Goal: Task Accomplishment & Management: Use online tool/utility

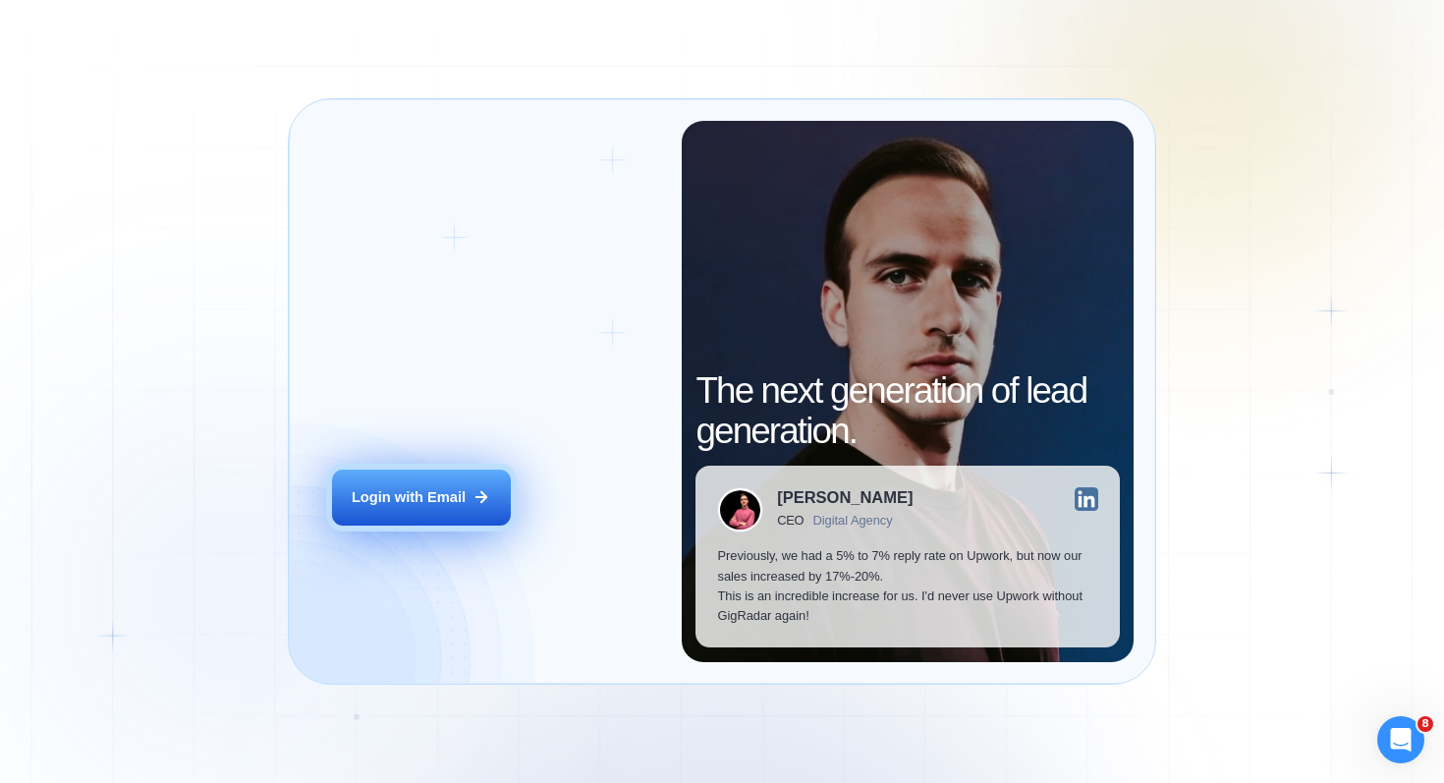
click at [466, 518] on button "Login with Email" at bounding box center [421, 497] width 179 height 56
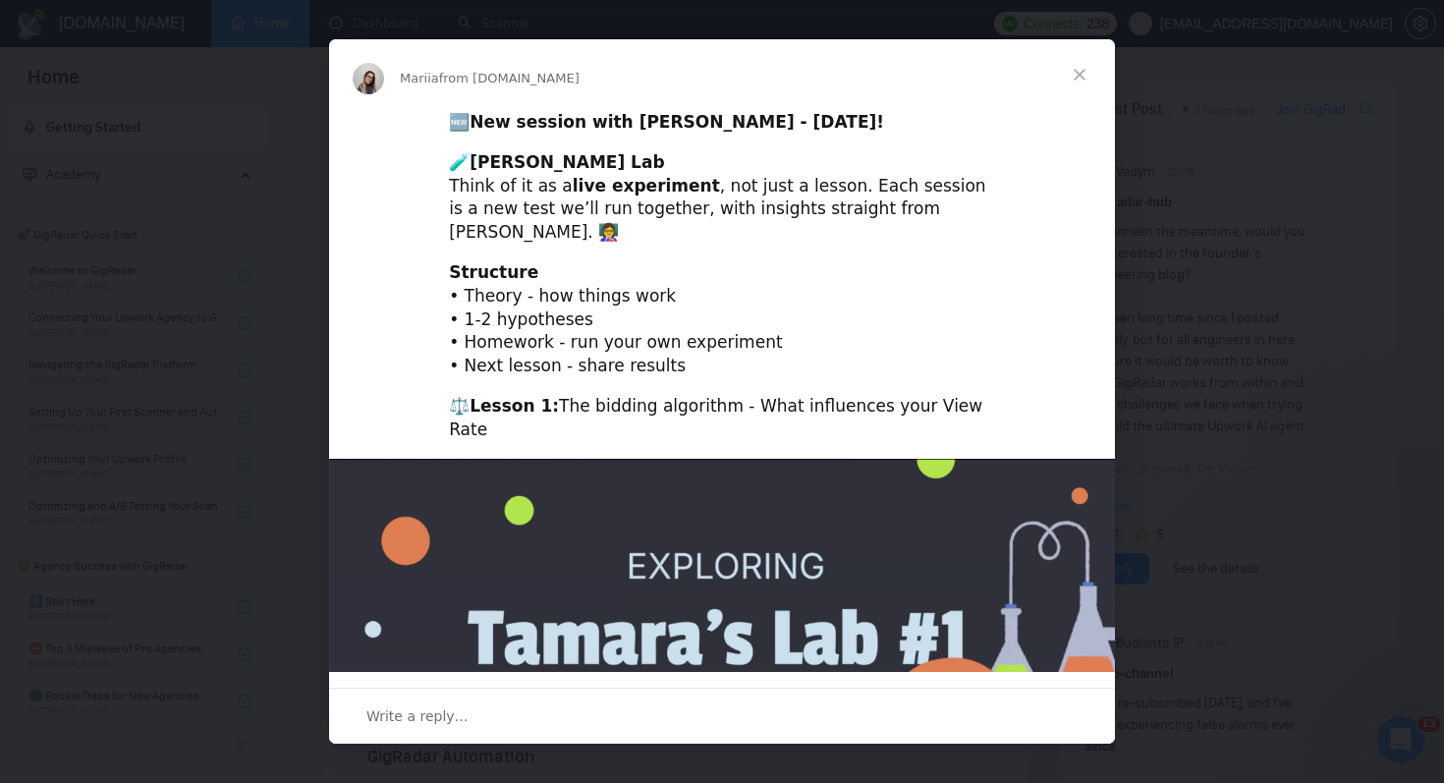
click at [1075, 72] on span "Close" at bounding box center [1079, 74] width 71 height 71
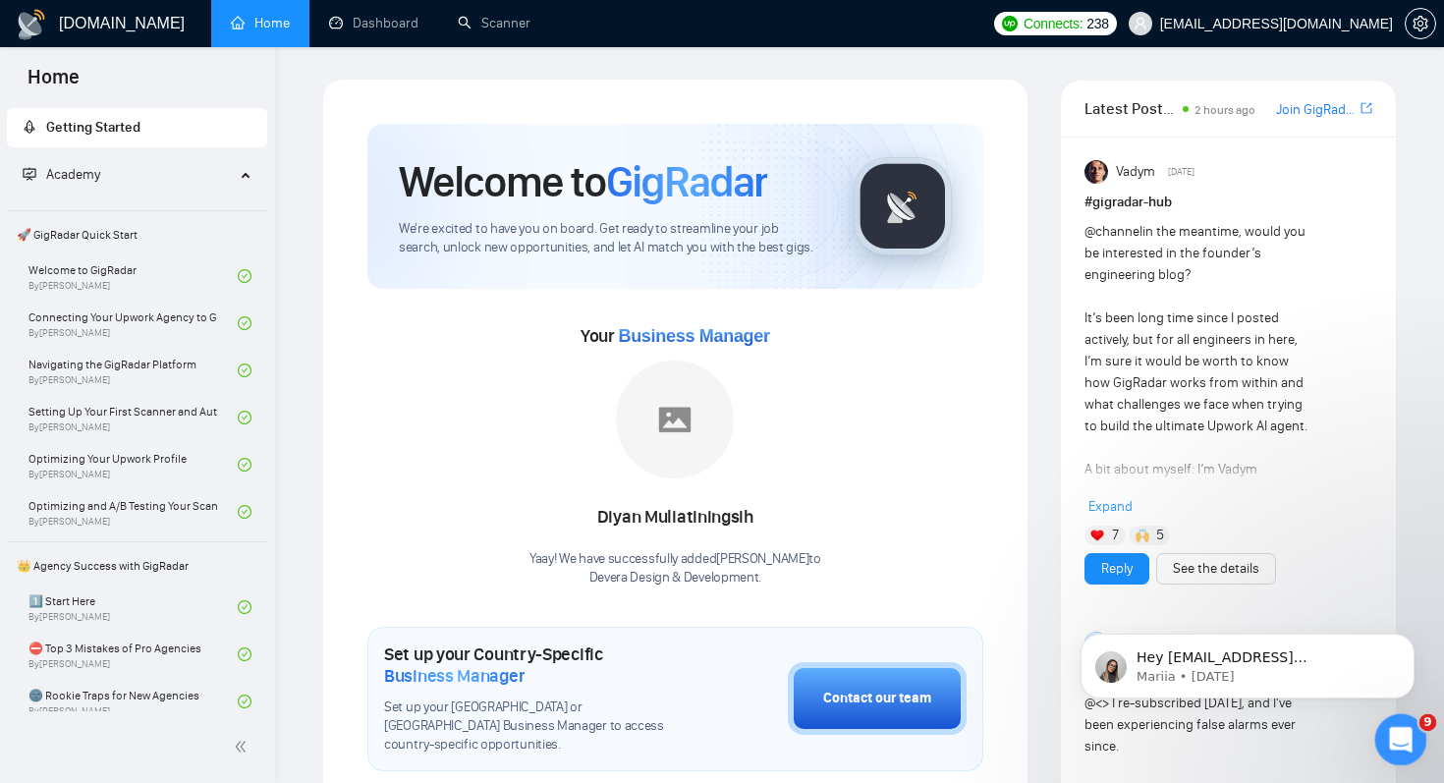
click at [1408, 739] on icon "Open Intercom Messenger" at bounding box center [1398, 737] width 32 height 32
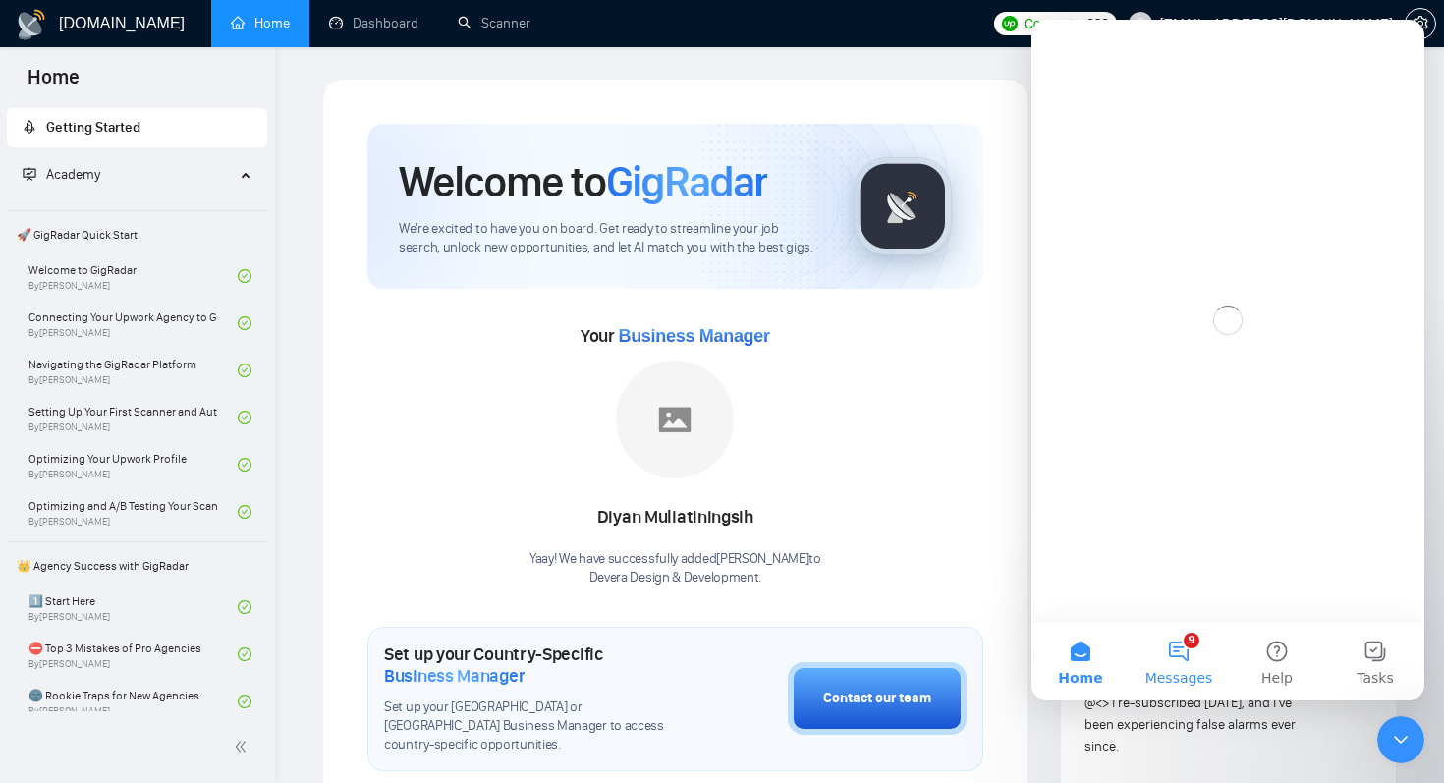
click at [1175, 668] on button "9 Messages" at bounding box center [1178, 661] width 98 height 79
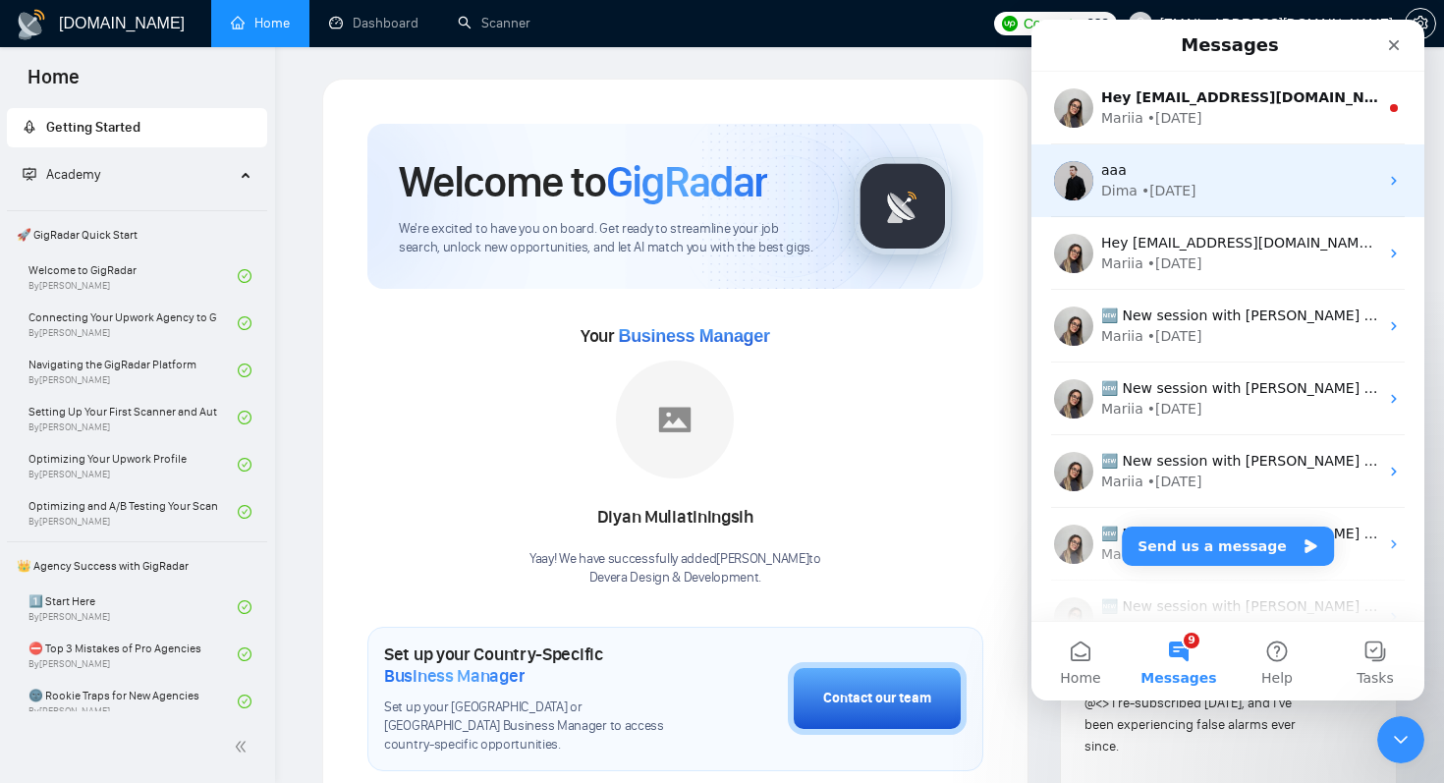
click at [1236, 170] on div "ааа" at bounding box center [1239, 170] width 277 height 21
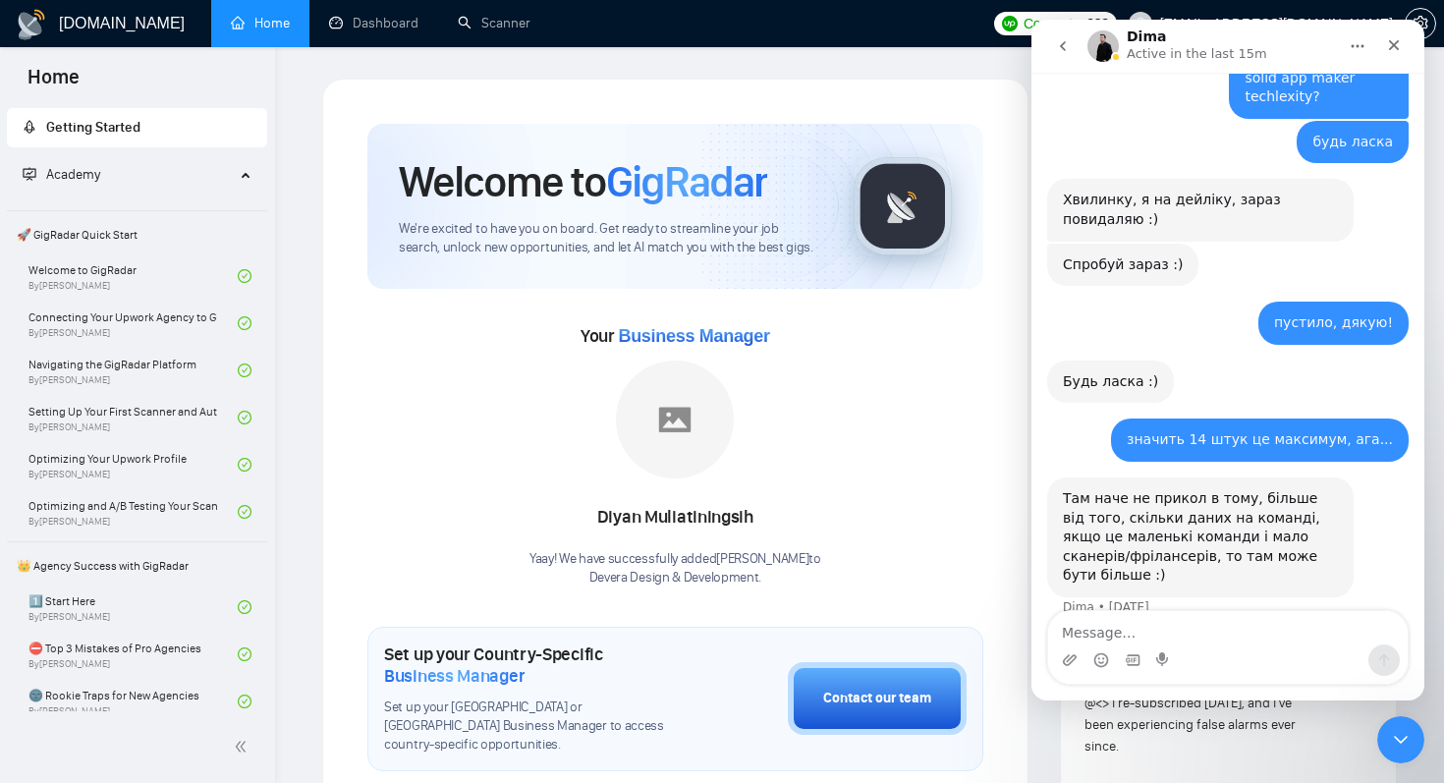
scroll to position [1544, 0]
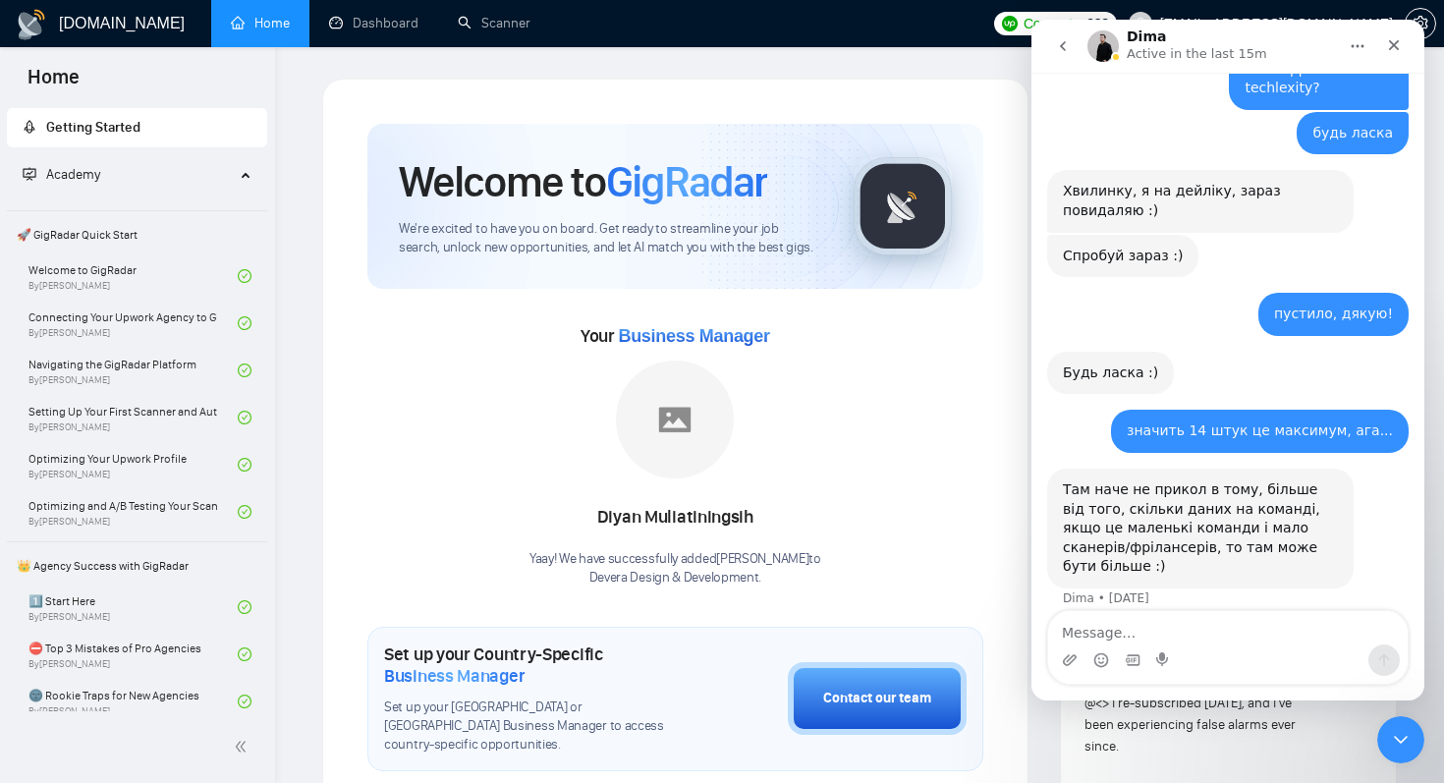
click at [1205, 638] on textarea "Message…" at bounding box center [1227, 627] width 359 height 33
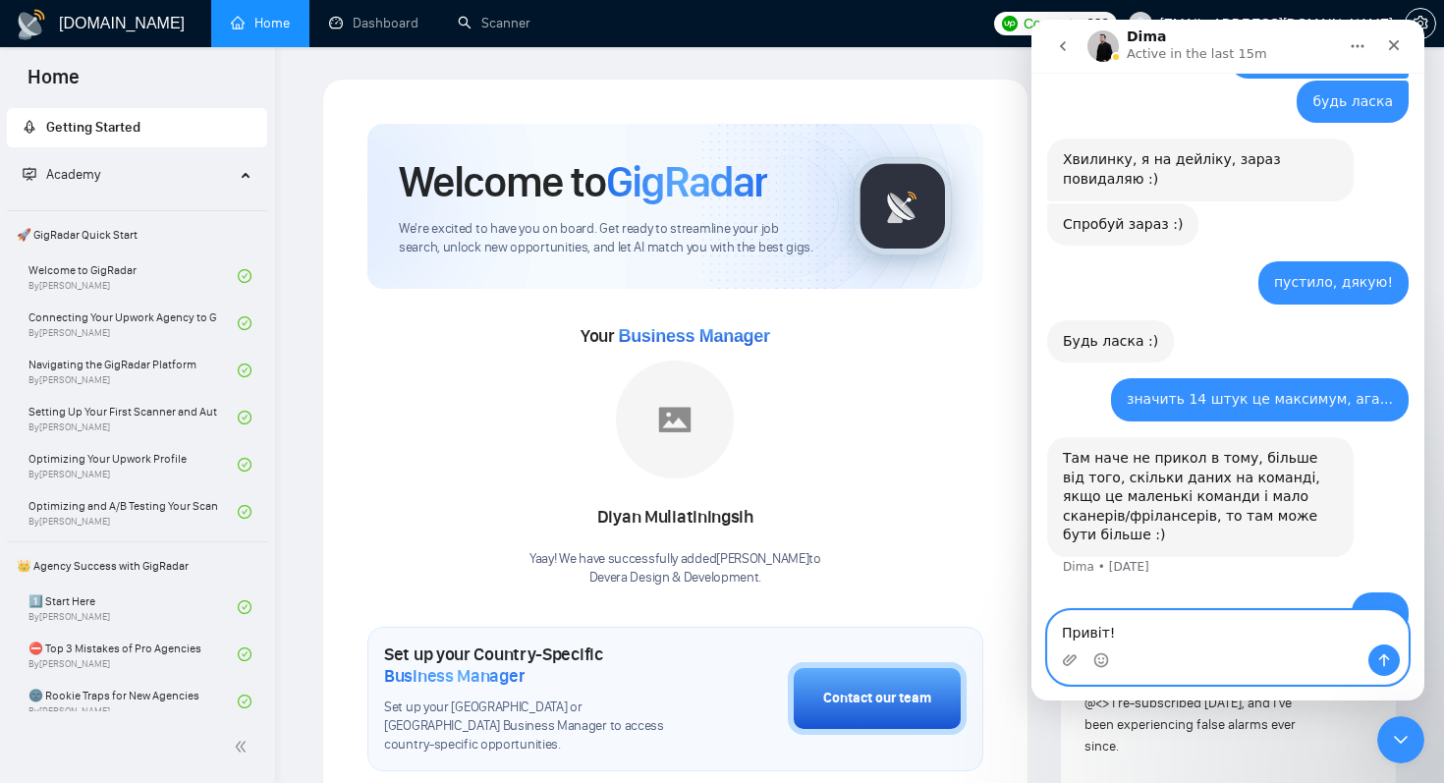
scroll to position [1583, 0]
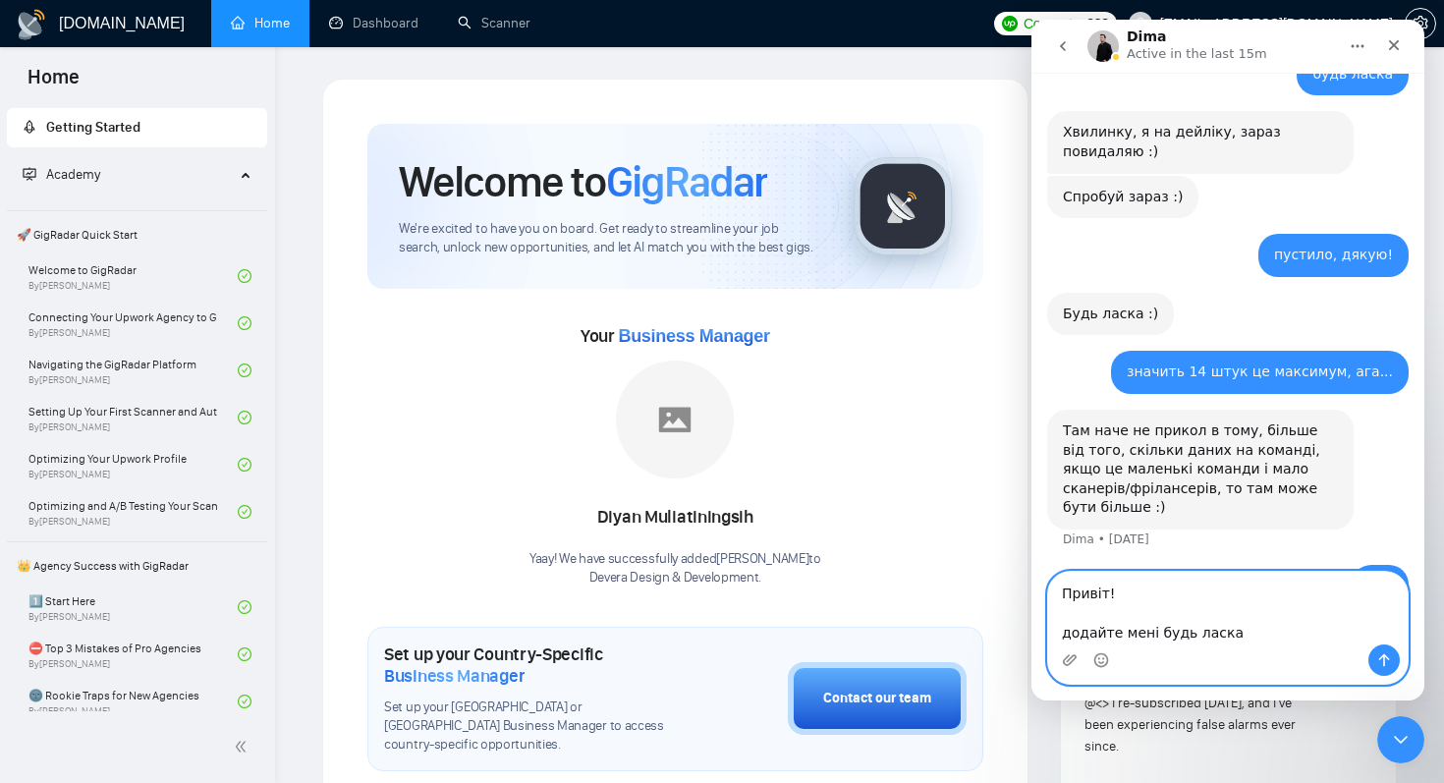
paste textarea "[EMAIL_ADDRESS][DOMAIN_NAME]"
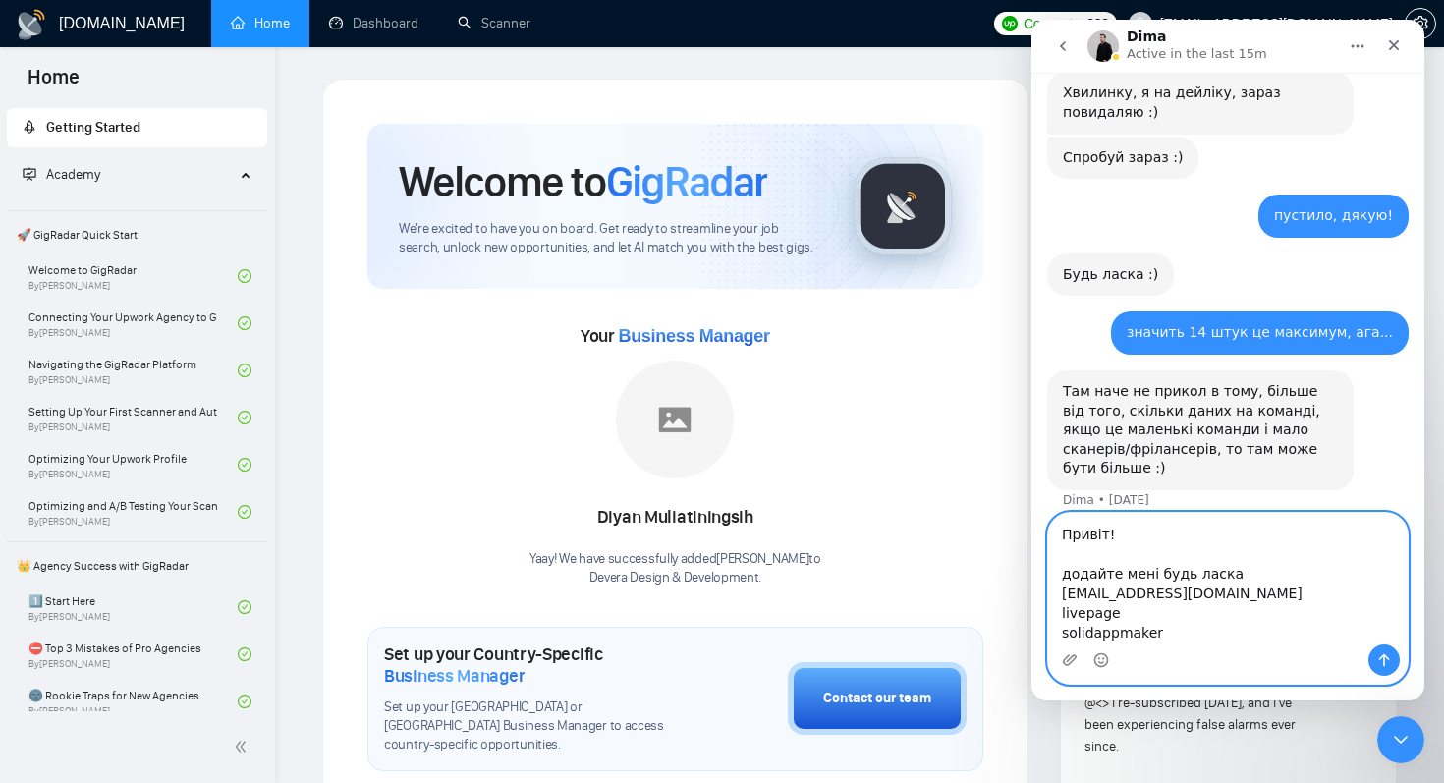
scroll to position [1662, 0]
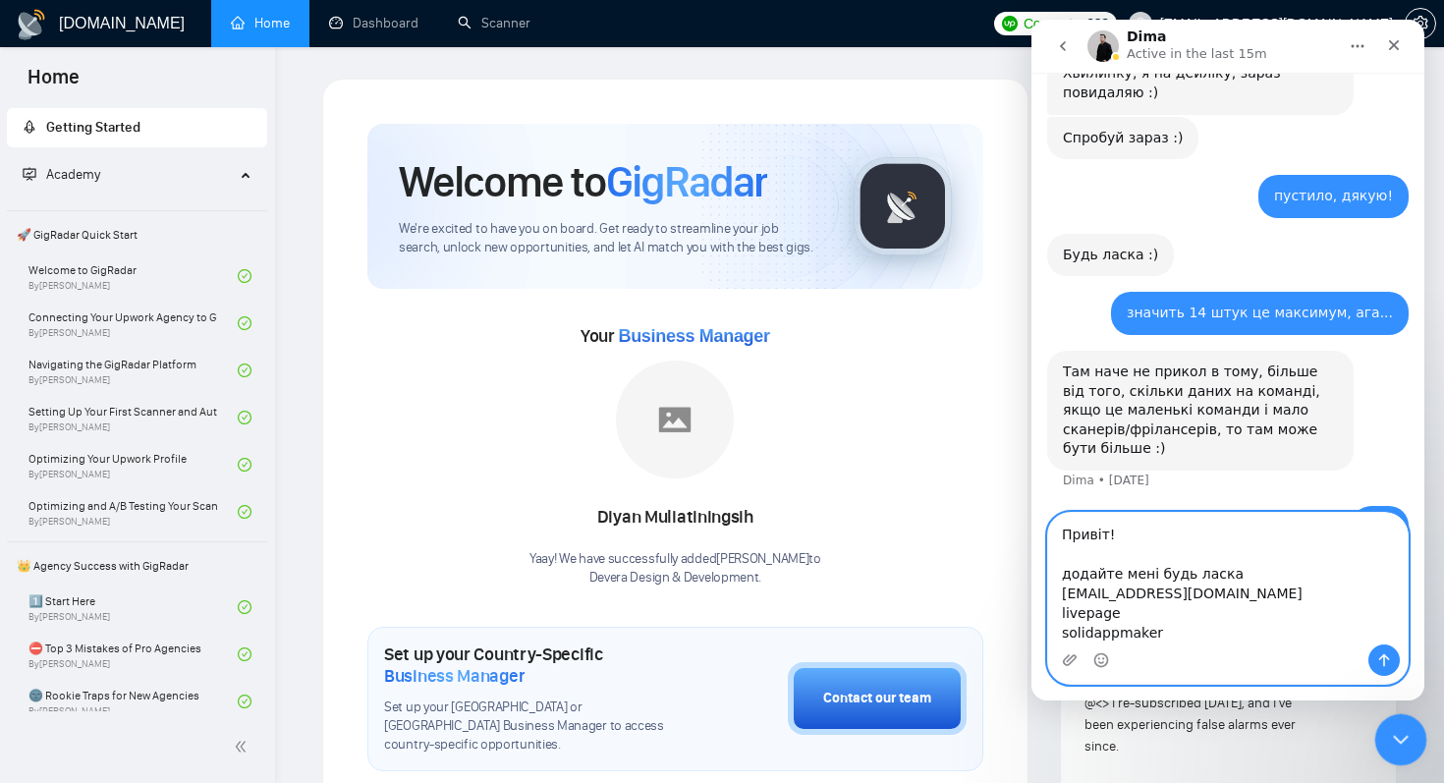
type textarea "Привіт! додайте мені будь ласка [EMAIL_ADDRESS][DOMAIN_NAME] livepage solidappm…"
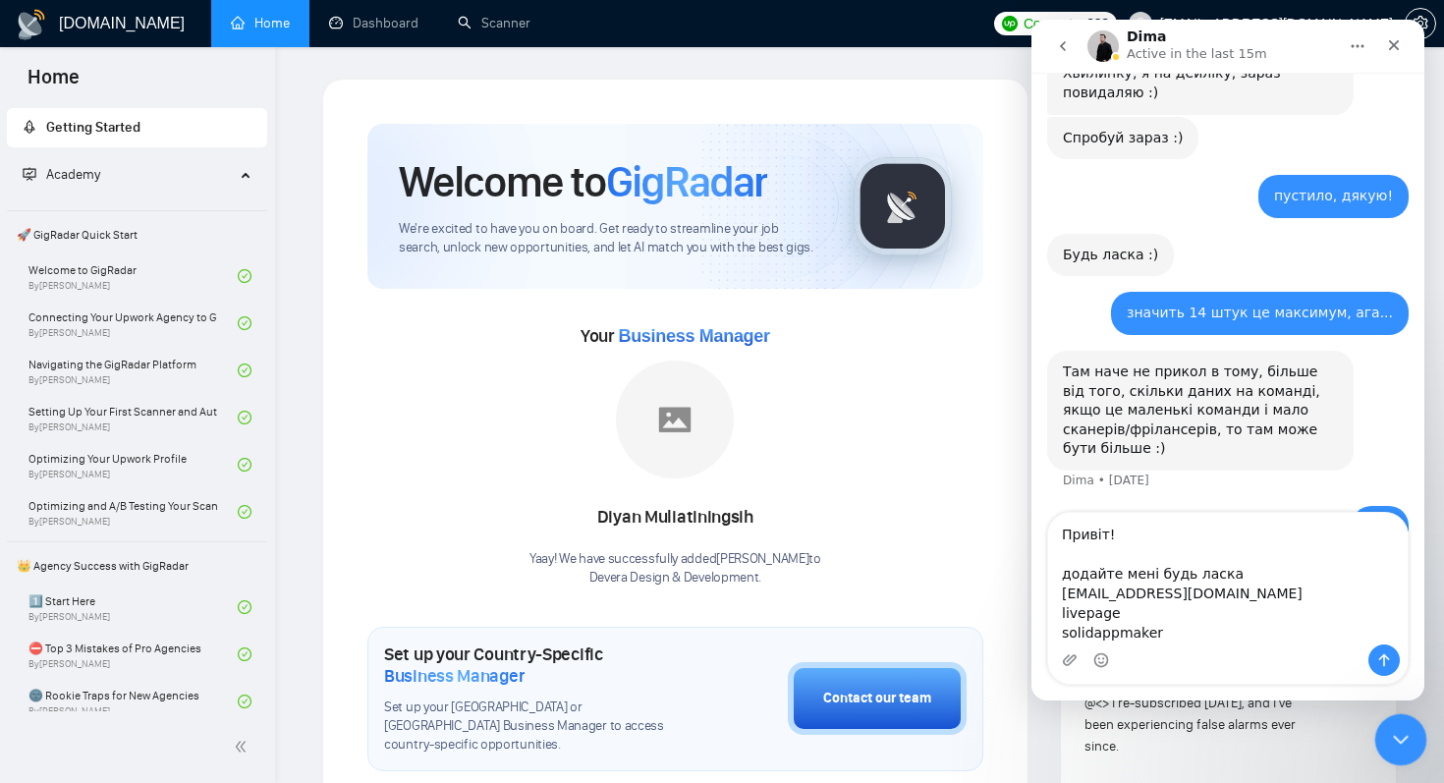
click at [1387, 728] on icon "Close Intercom Messenger" at bounding box center [1398, 737] width 24 height 24
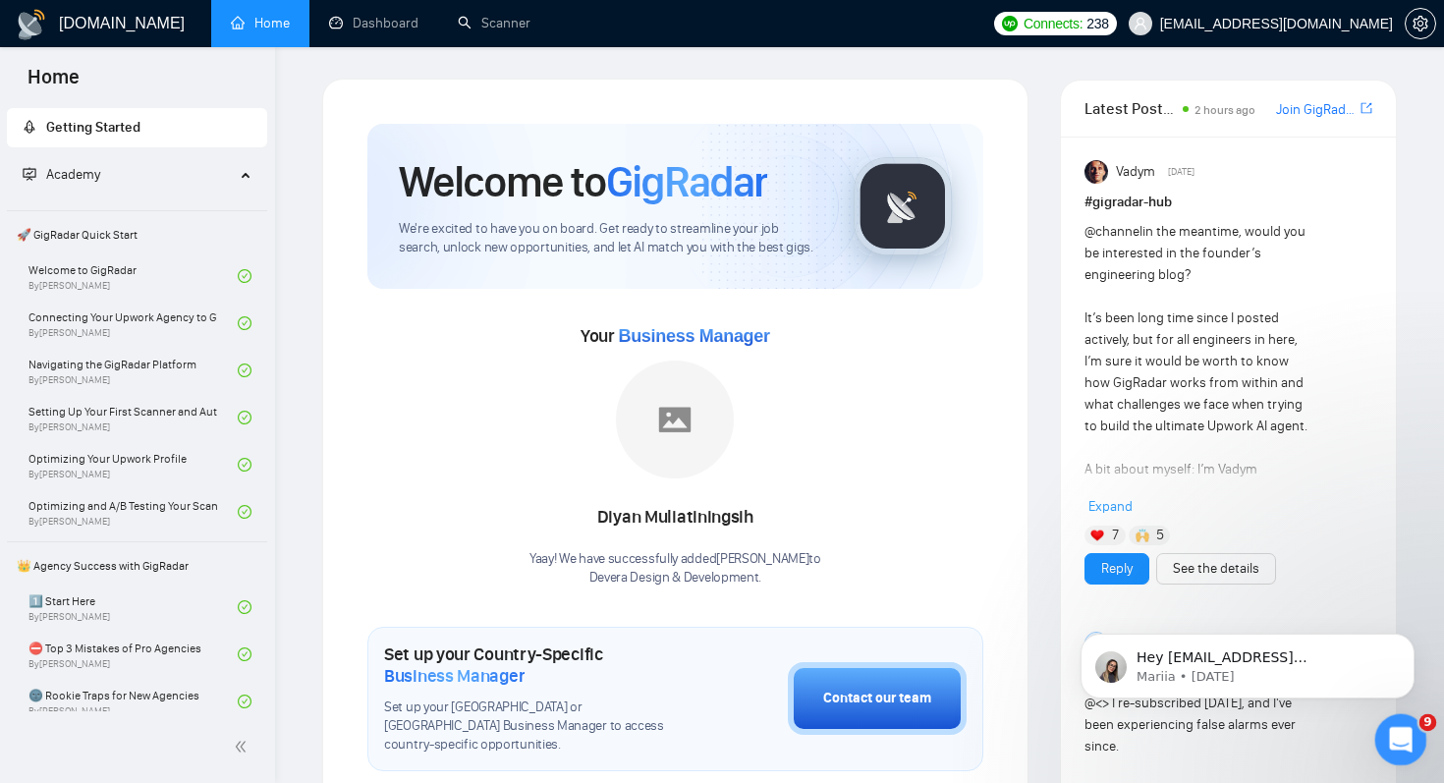
click at [1398, 731] on icon "Open Intercom Messenger" at bounding box center [1398, 737] width 32 height 32
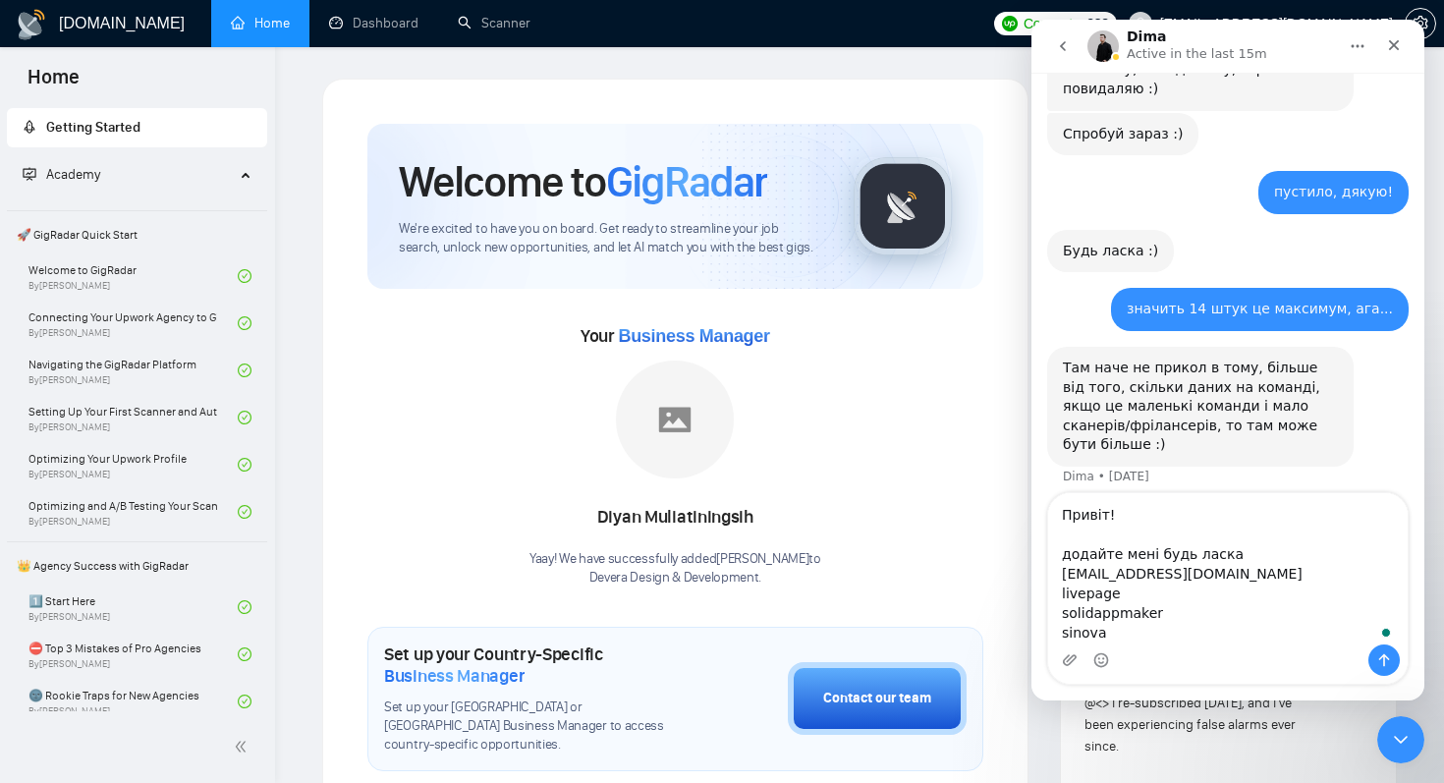
scroll to position [12, 0]
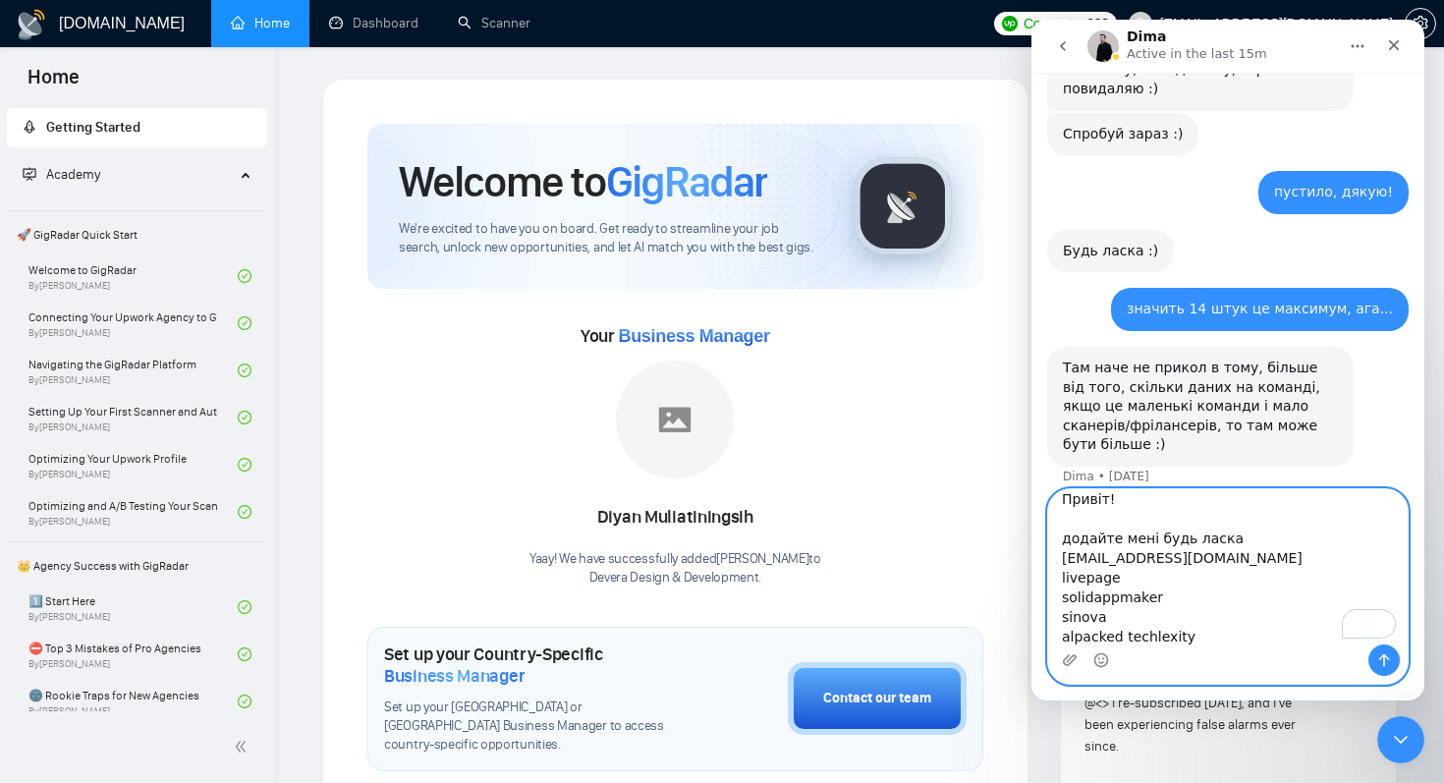
click at [1121, 636] on textarea "Привіт! додайте мені будь ласка [EMAIL_ADDRESS][DOMAIN_NAME] livepage solidappm…" at bounding box center [1227, 566] width 359 height 155
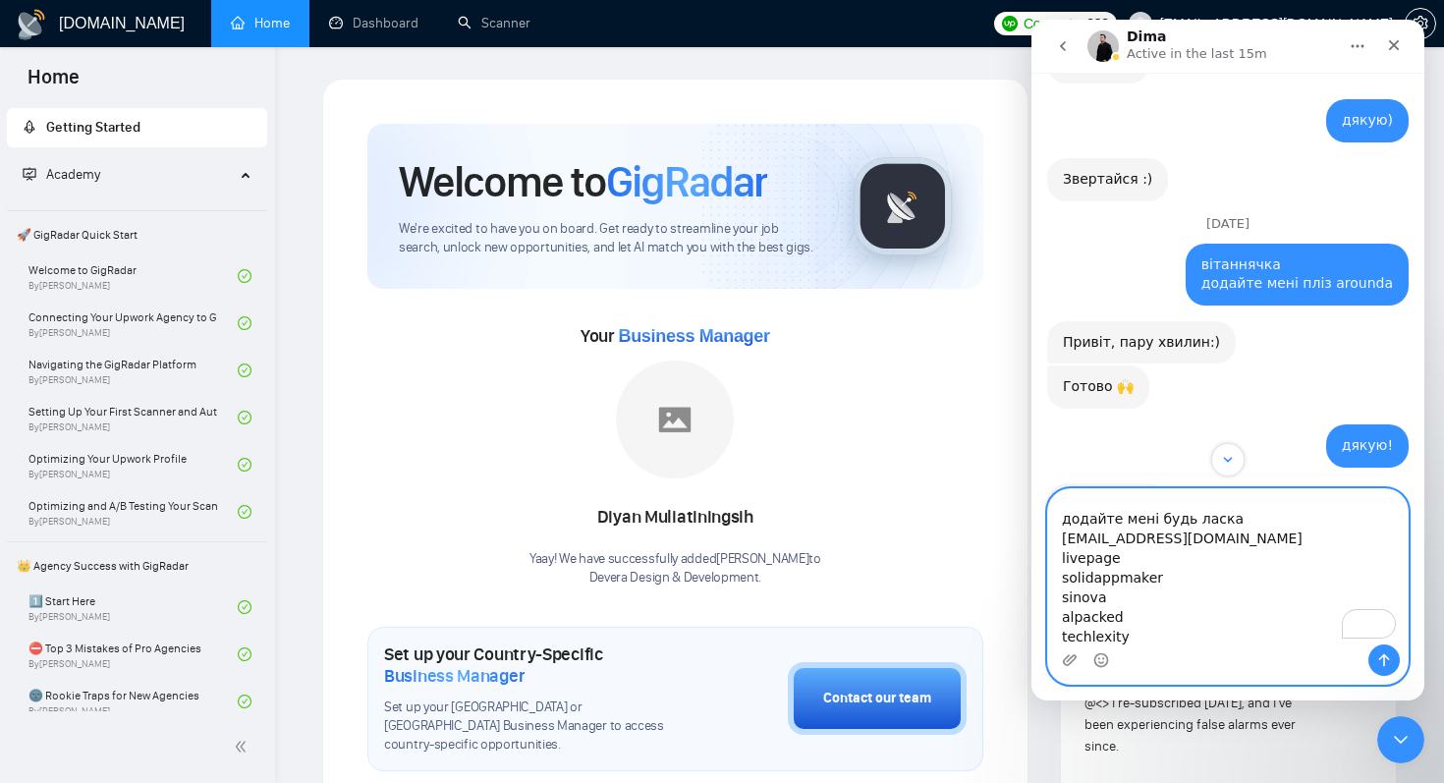
scroll to position [937, 0]
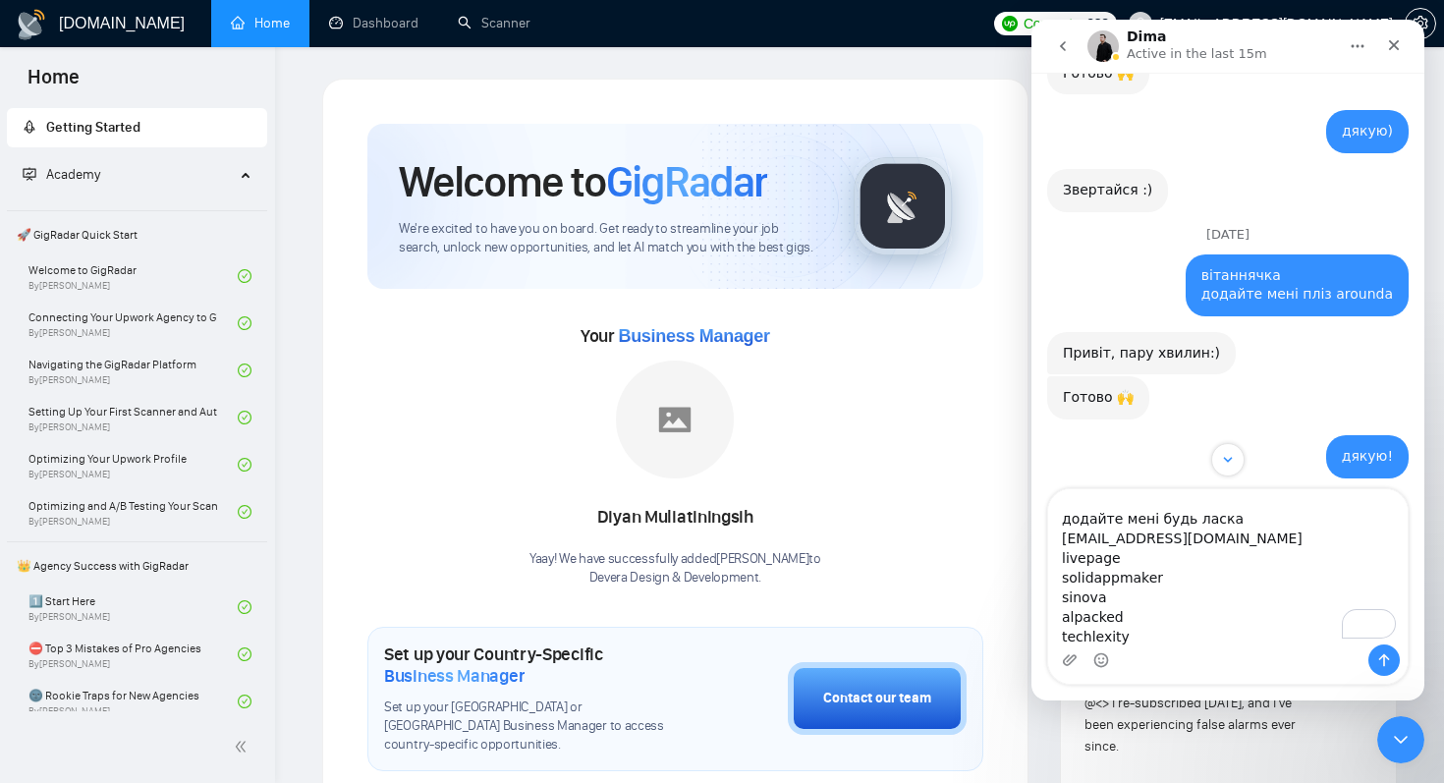
click at [1244, 647] on div "Intercom messenger" at bounding box center [1227, 659] width 359 height 31
click at [1228, 638] on textarea "Привіт! додайте мені будь ласка [EMAIL_ADDRESS][DOMAIN_NAME] livepage solidappm…" at bounding box center [1227, 566] width 359 height 155
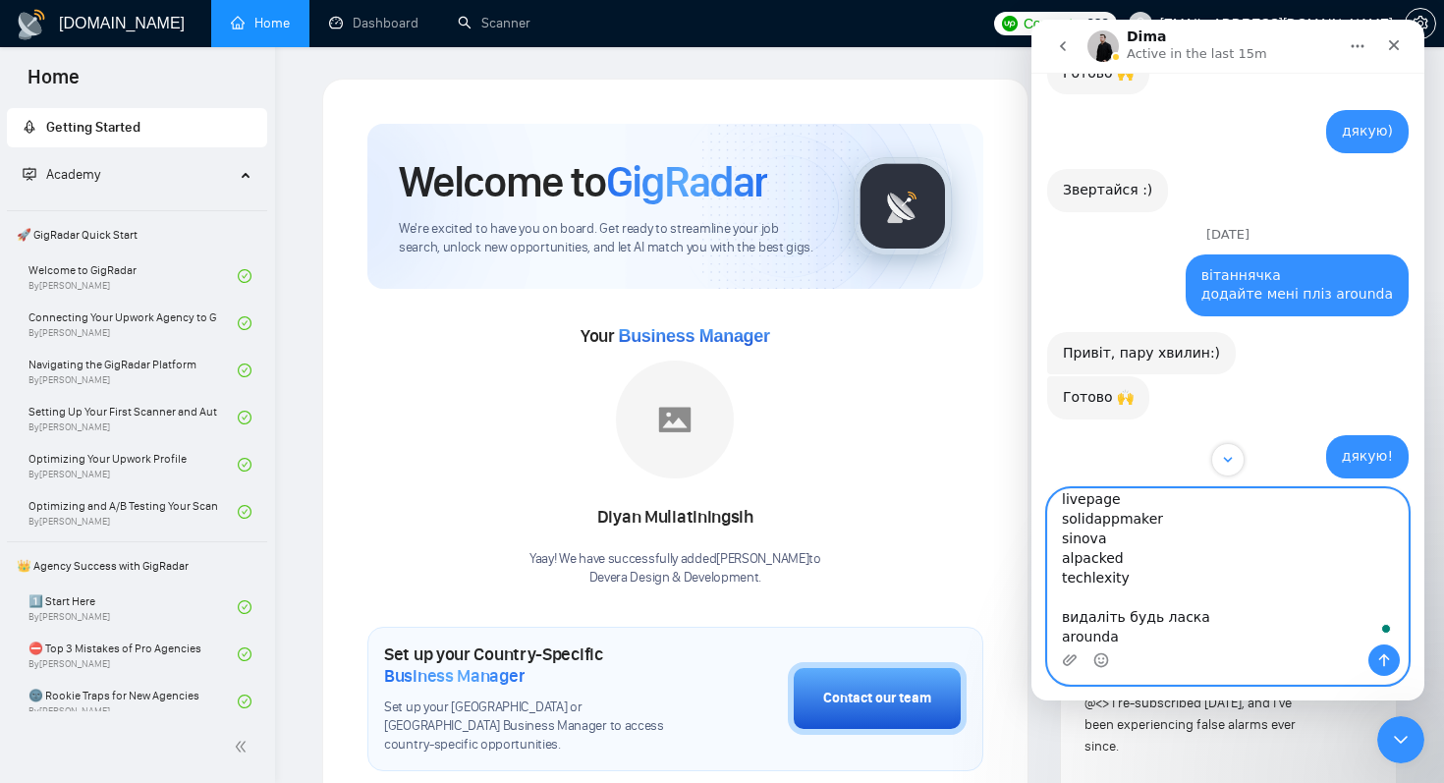
scroll to position [0, 0]
type textarea "Привіт! додайте мені будь ласка [EMAIL_ADDRESS][DOMAIN_NAME] livepage solidappm…"
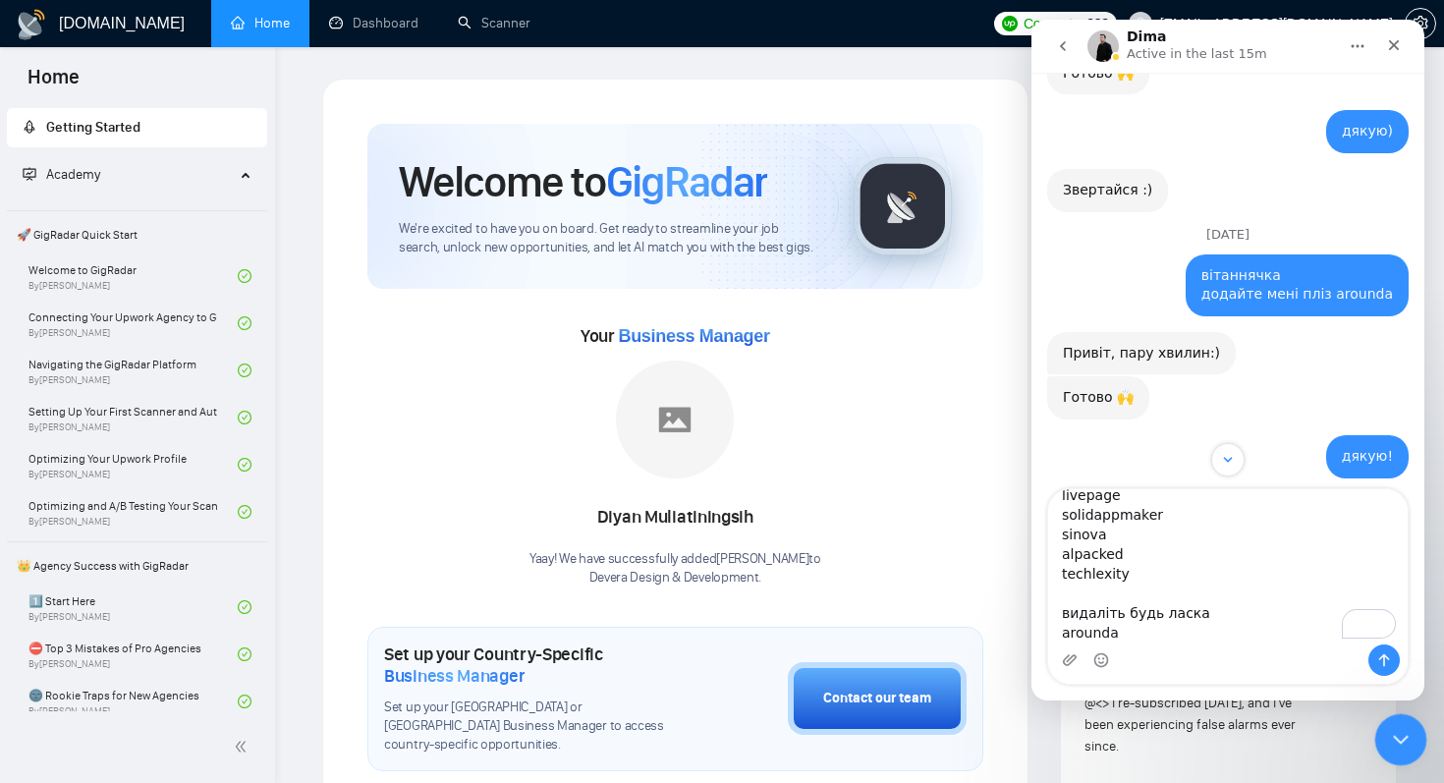
click at [1386, 736] on icon "Close Intercom Messenger" at bounding box center [1398, 737] width 24 height 24
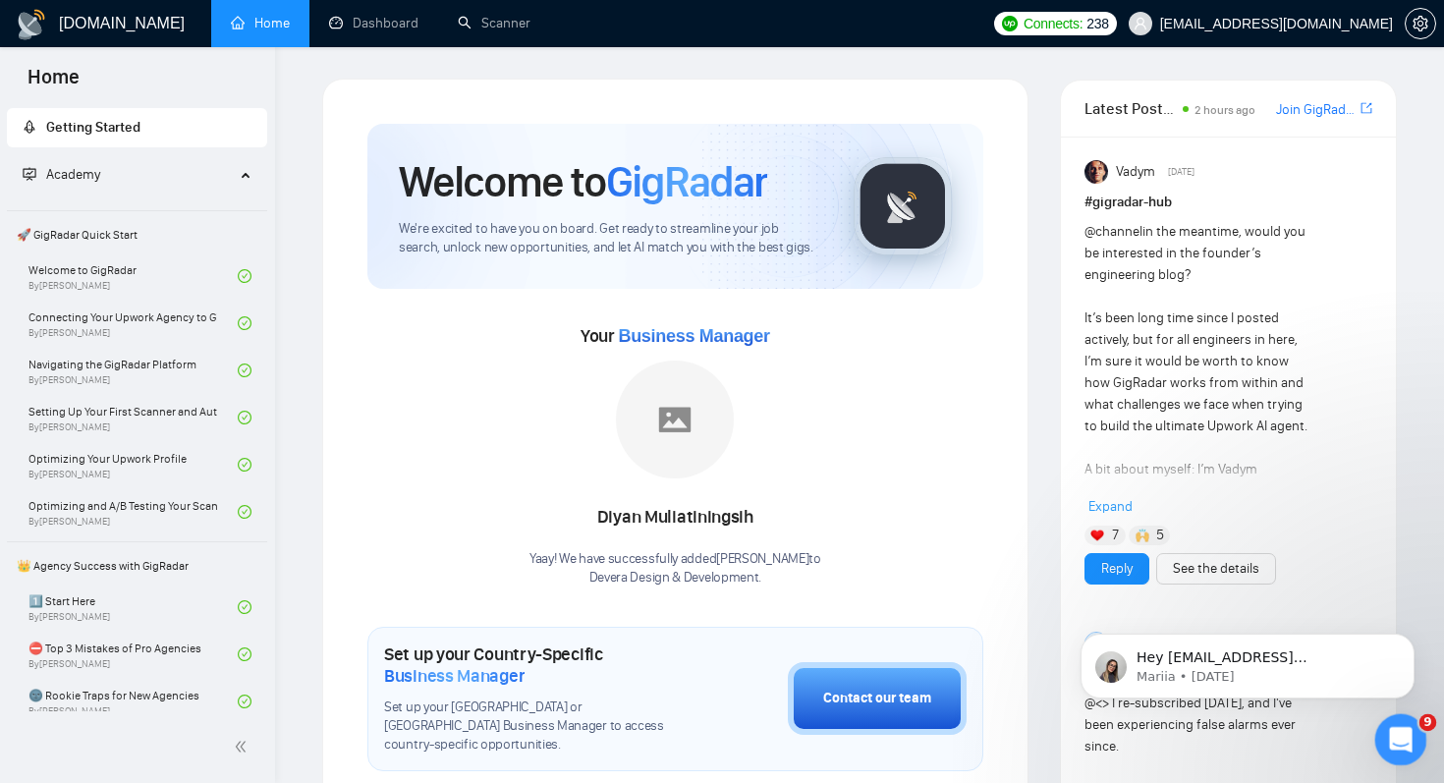
click at [1408, 731] on icon "Open Intercom Messenger" at bounding box center [1398, 737] width 32 height 32
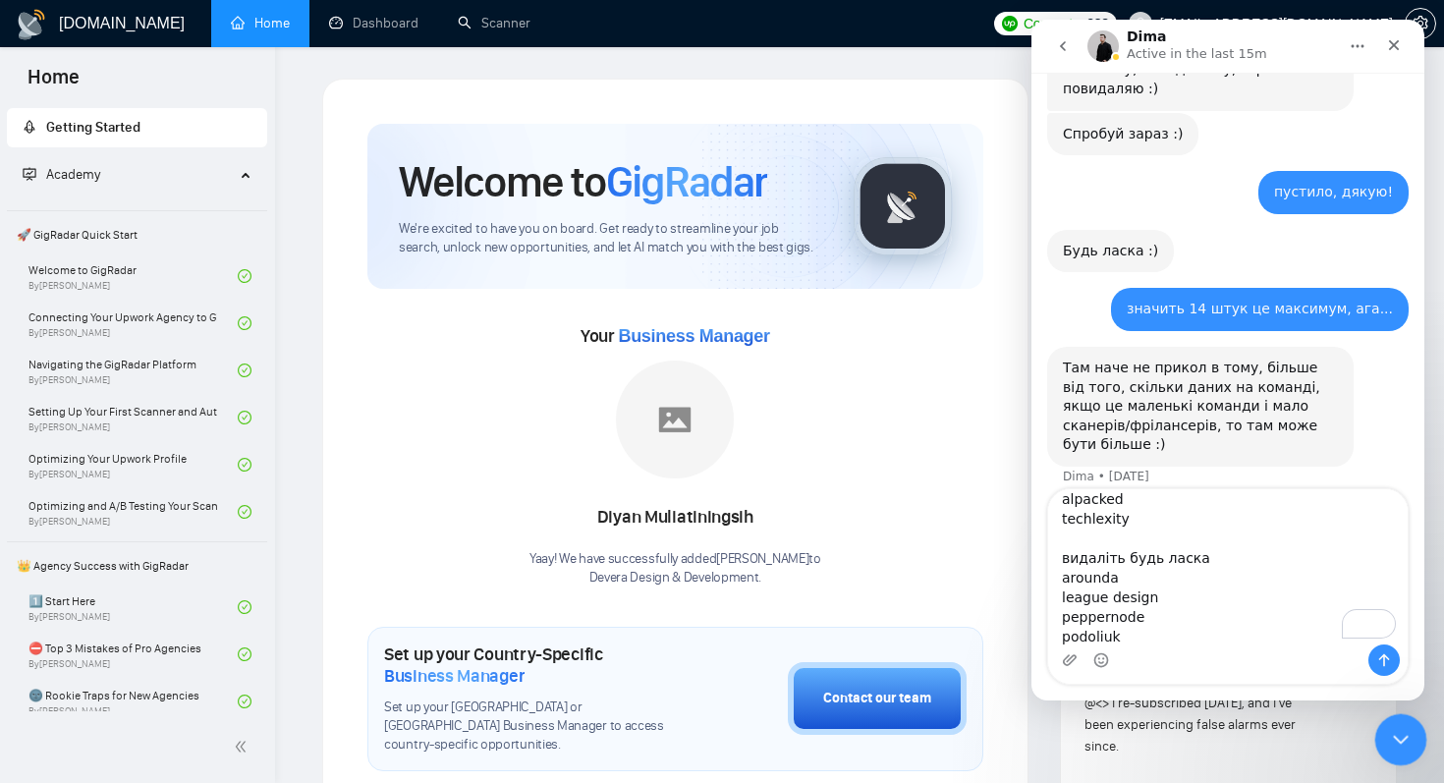
type textarea "Привіт! додайте мені будь ласка [EMAIL_ADDRESS][DOMAIN_NAME] livepage solidappm…"
click at [1391, 739] on icon "Close Intercom Messenger" at bounding box center [1398, 737] width 24 height 24
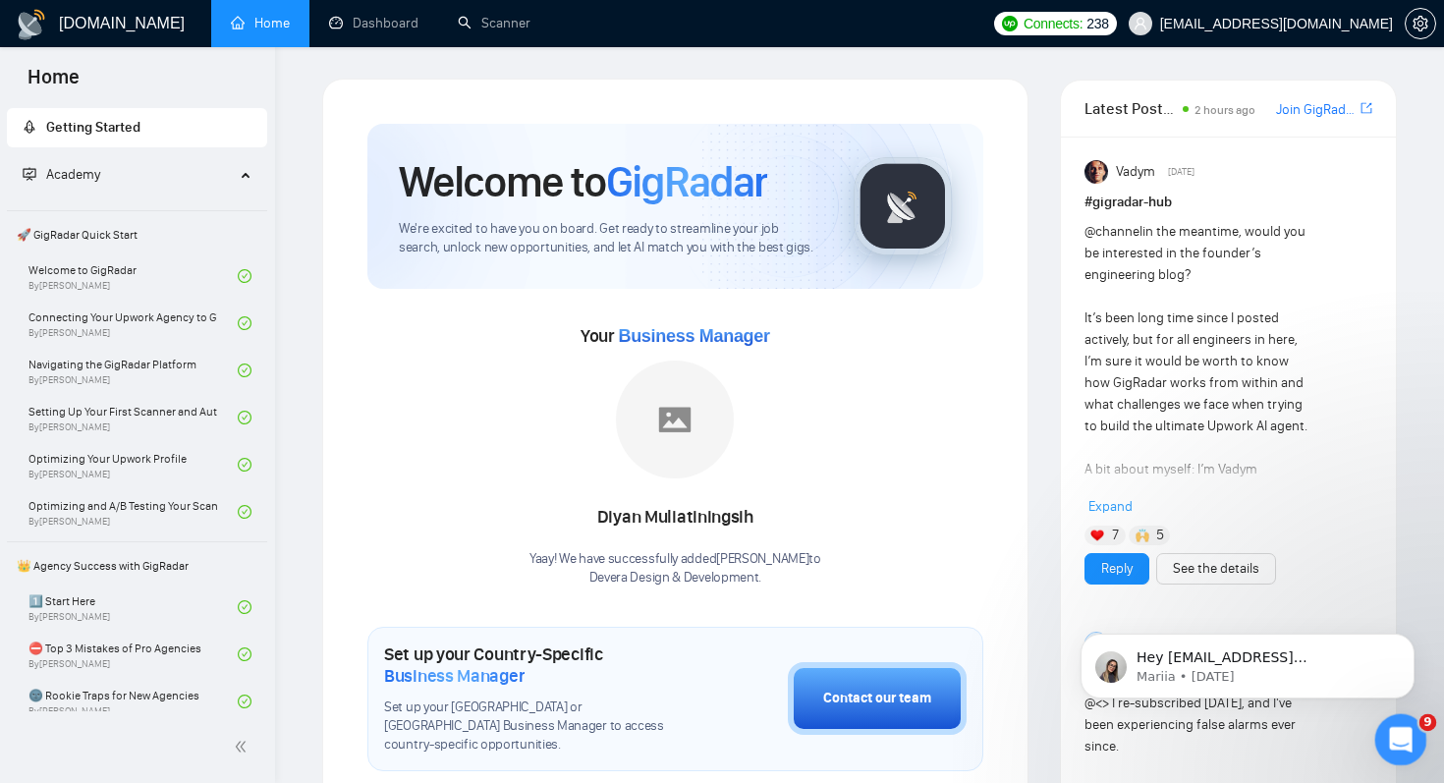
click at [1419, 721] on span "9" at bounding box center [1428, 723] width 18 height 18
click at [1407, 739] on icon "Open Intercom Messenger" at bounding box center [1398, 737] width 32 height 32
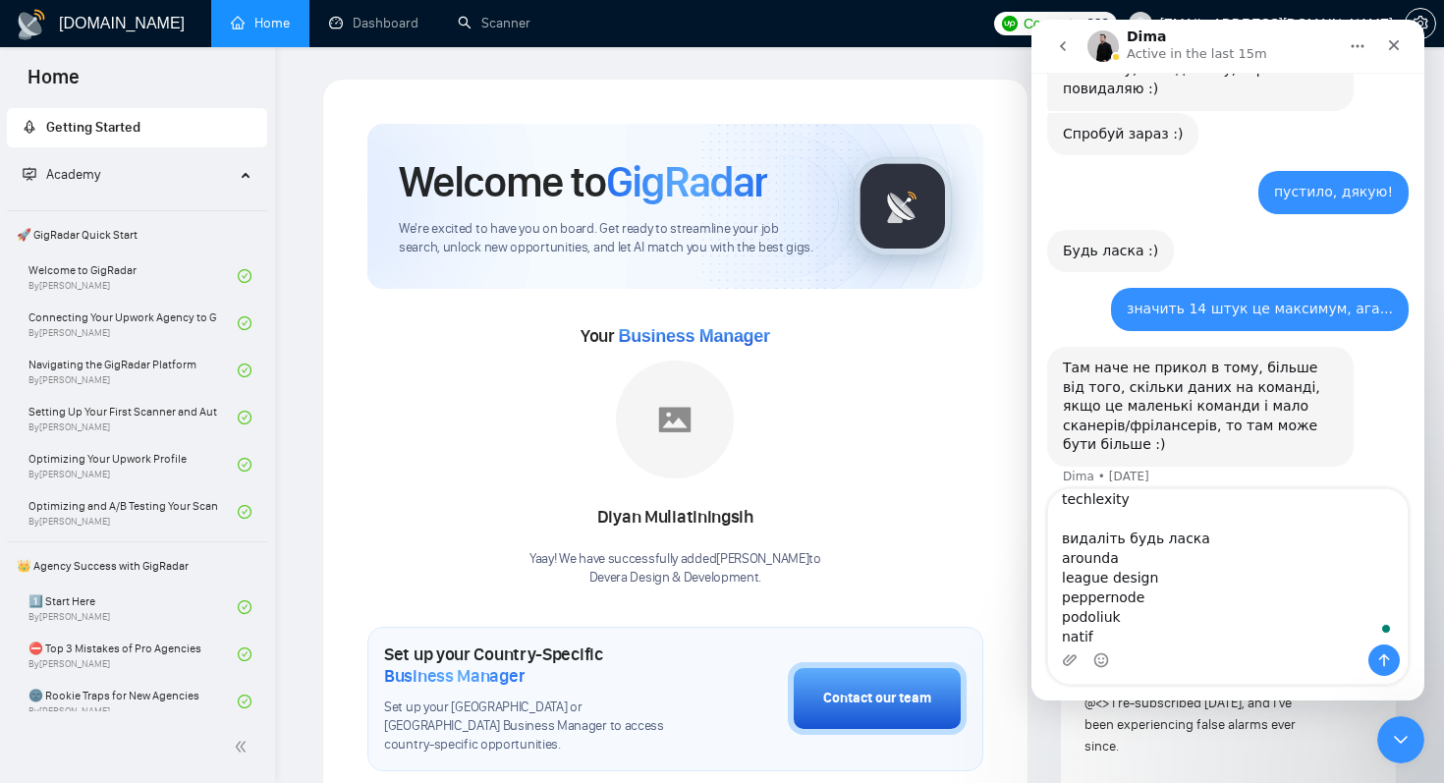
type textarea "Привіт! додайте мені будь ласка [EMAIL_ADDRESS][DOMAIN_NAME] livepage solidappm…"
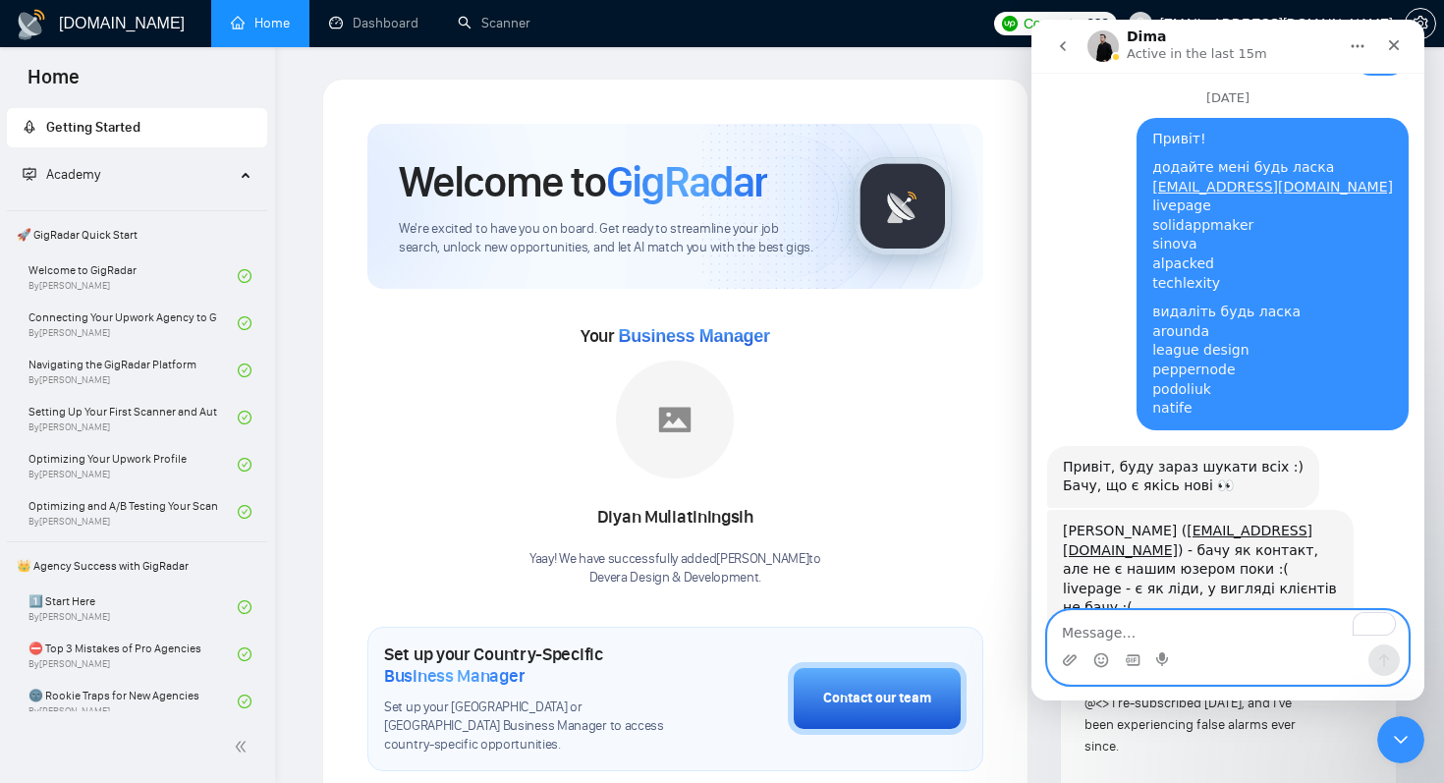
scroll to position [2117, 0]
click at [1219, 634] on textarea "To enrich screen reader interactions, please activate Accessibility in Grammarl…" at bounding box center [1227, 627] width 359 height 33
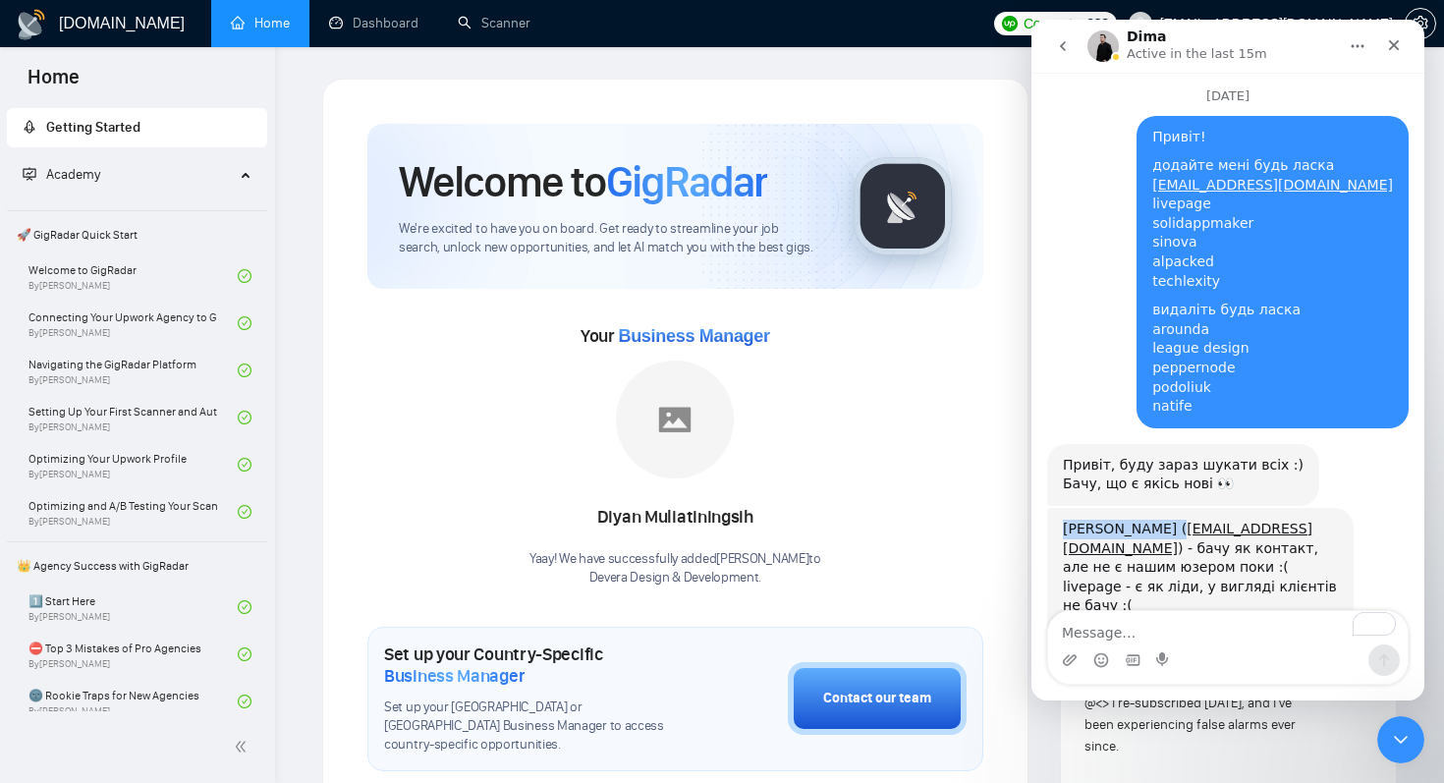
drag, startPoint x: 1161, startPoint y: 455, endPoint x: 1066, endPoint y: 455, distance: 95.3
click at [1066, 520] on div "[PERSON_NAME] ( [EMAIL_ADDRESS][DOMAIN_NAME] ) - бачу як контакт, але не є наши…" at bounding box center [1200, 587] width 275 height 135
copy div "[PERSON_NAME]"
click at [1138, 644] on div "Intercom messenger" at bounding box center [1132, 659] width 16 height 31
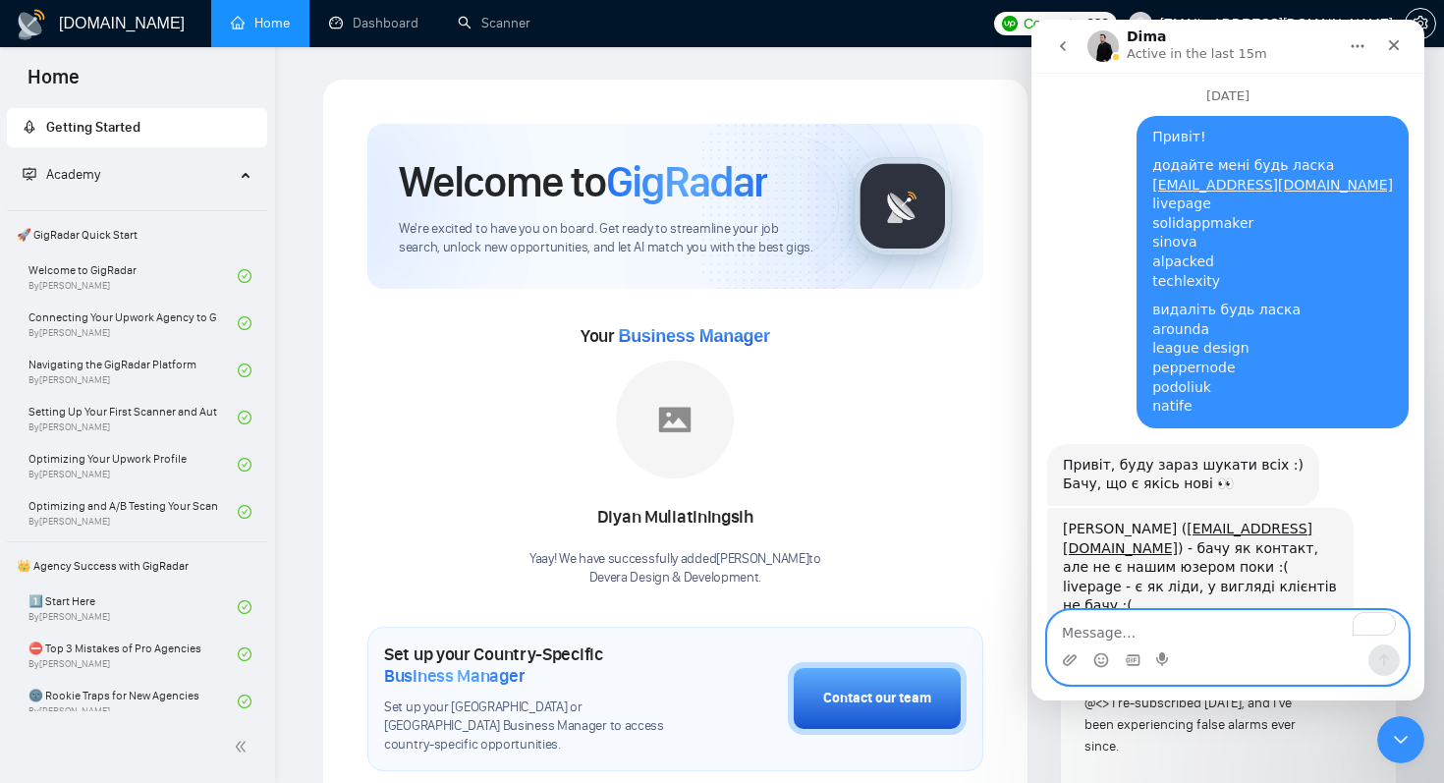
click at [1138, 636] on textarea "To enrich screen reader interactions, please activate Accessibility in Grammarl…" at bounding box center [1227, 627] width 359 height 33
type textarea "ага, дякую!"
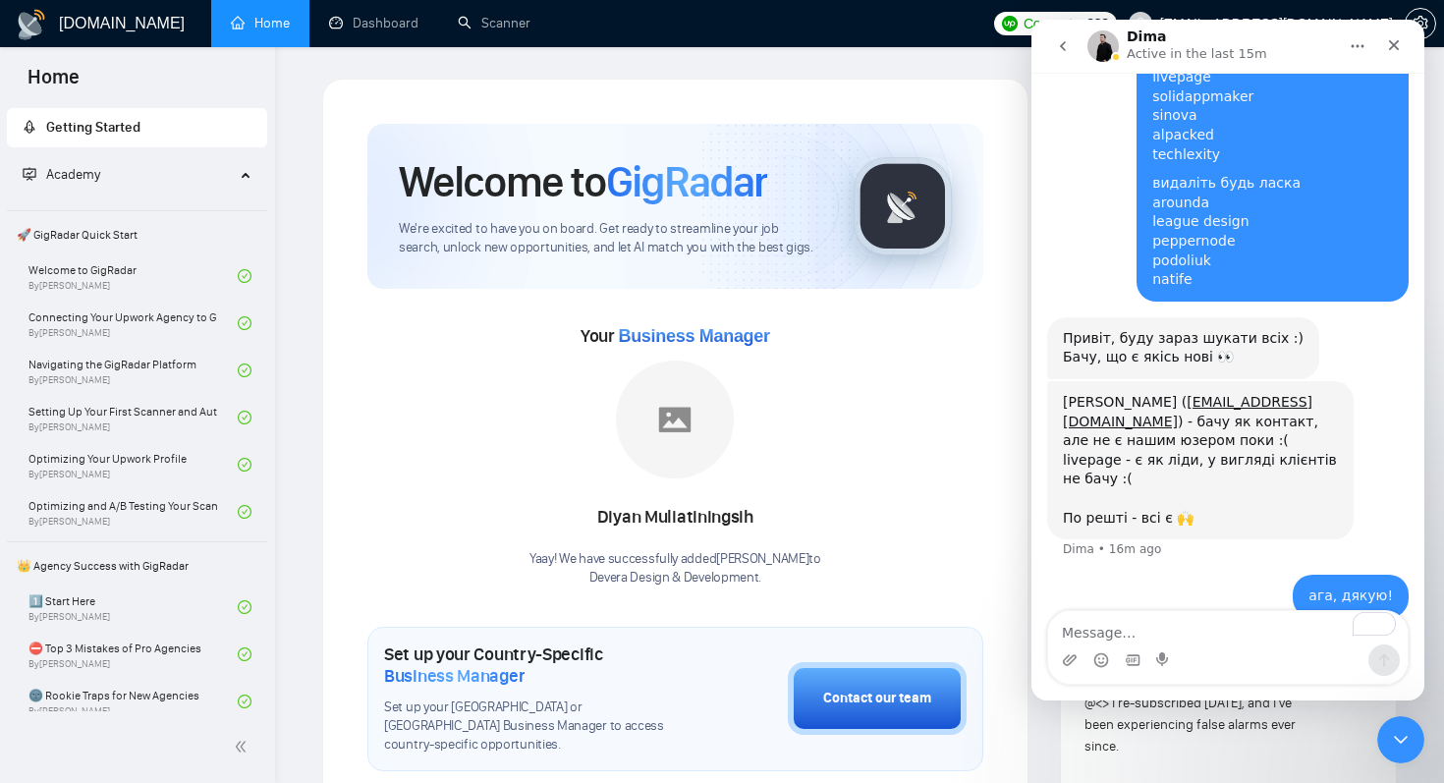
scroll to position [2254, 0]
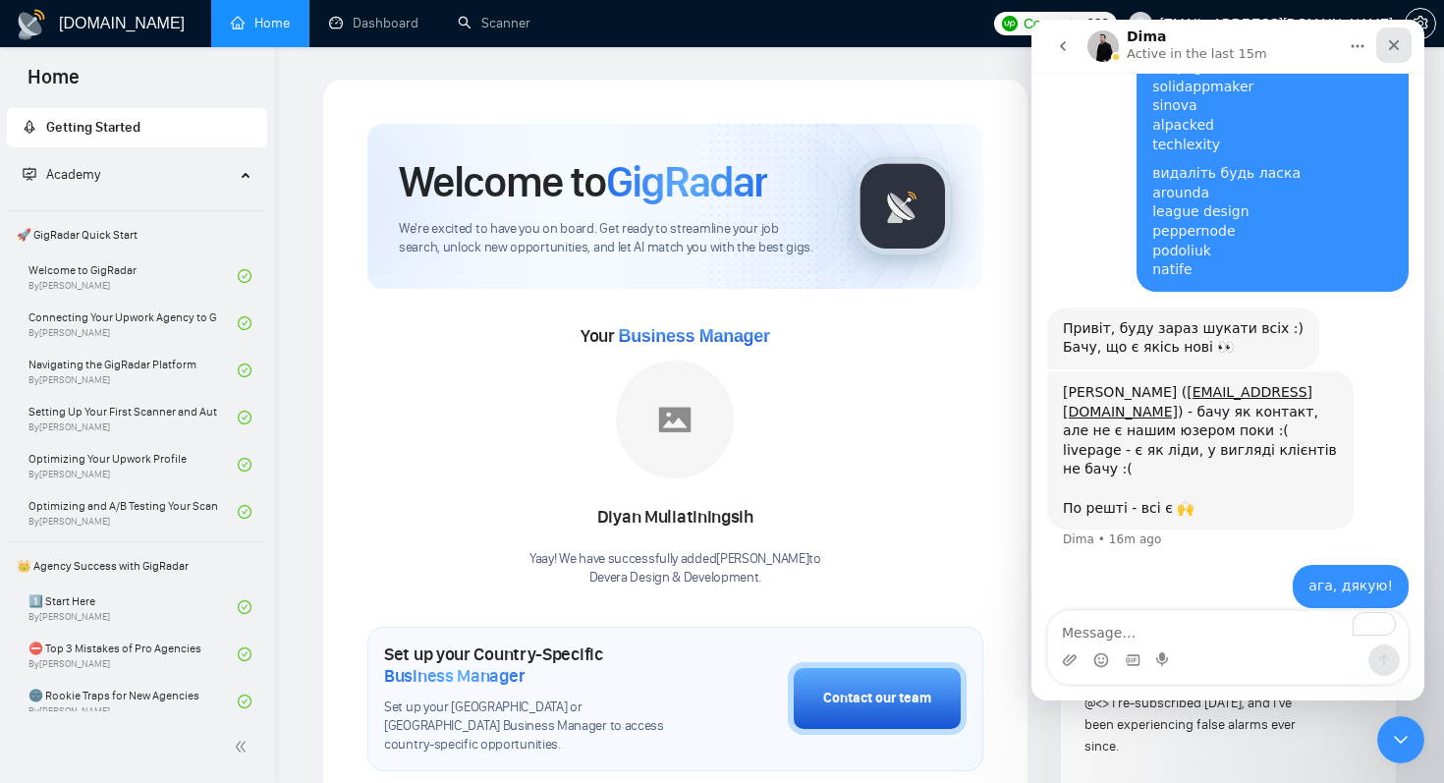
click at [1400, 52] on icon "Close" at bounding box center [1394, 45] width 16 height 16
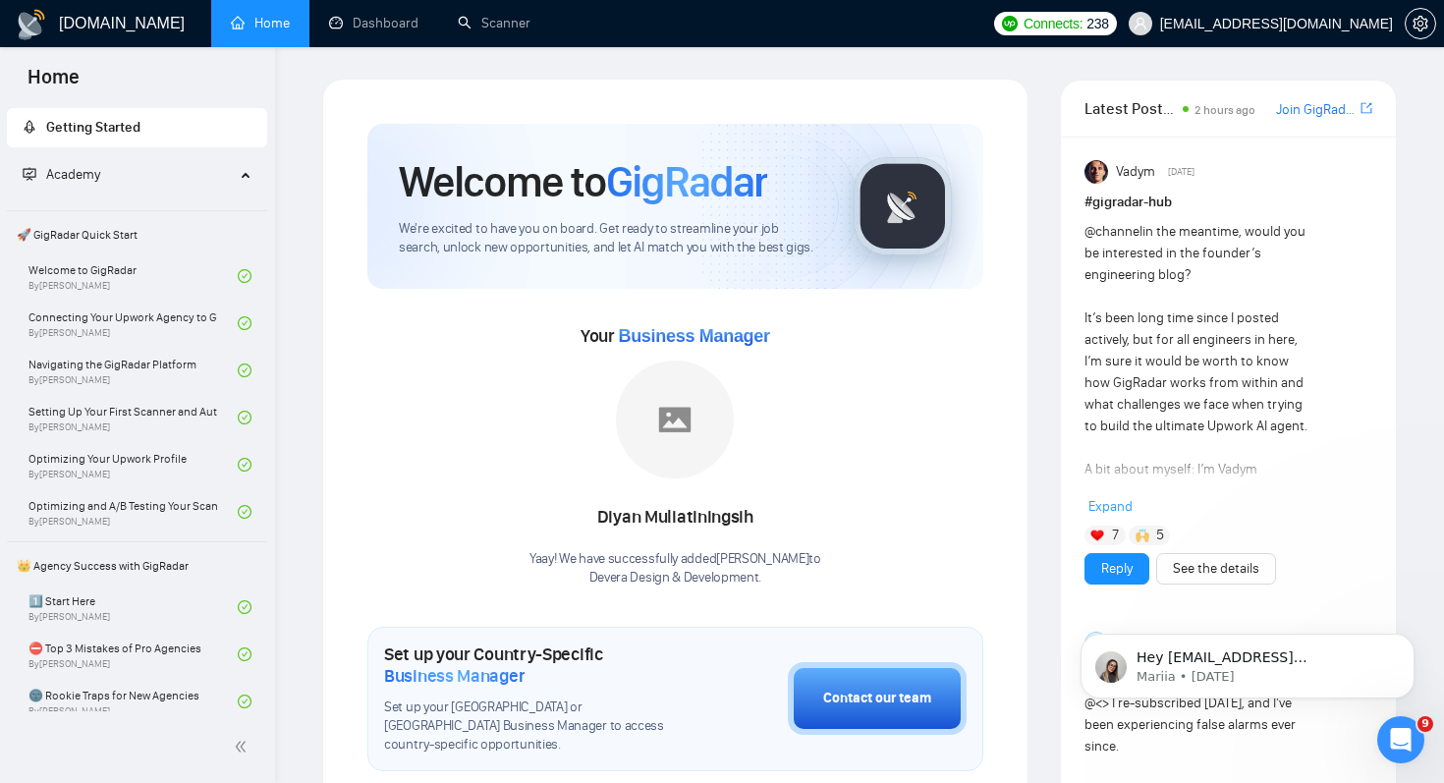
scroll to position [0, 0]
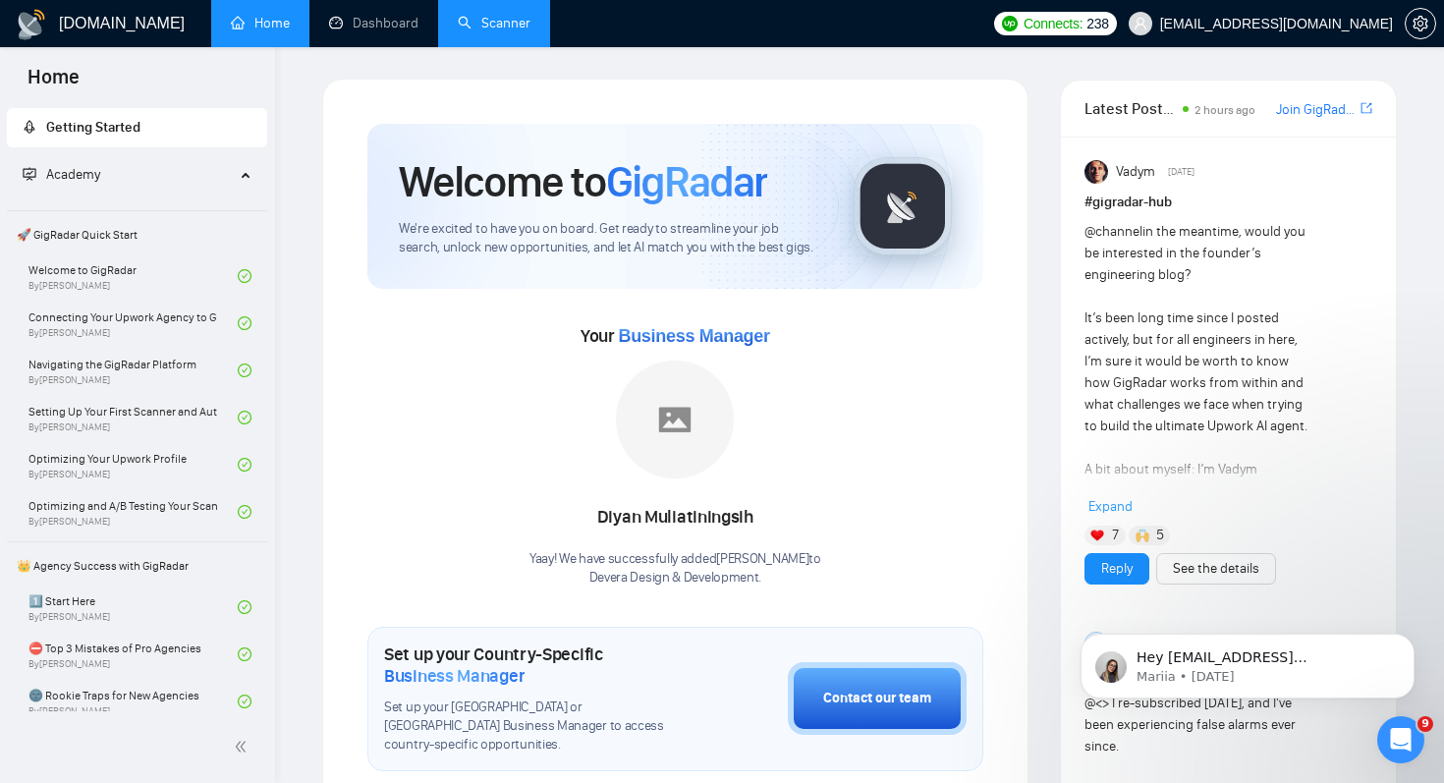
click at [511, 31] on link "Scanner" at bounding box center [494, 23] width 73 height 17
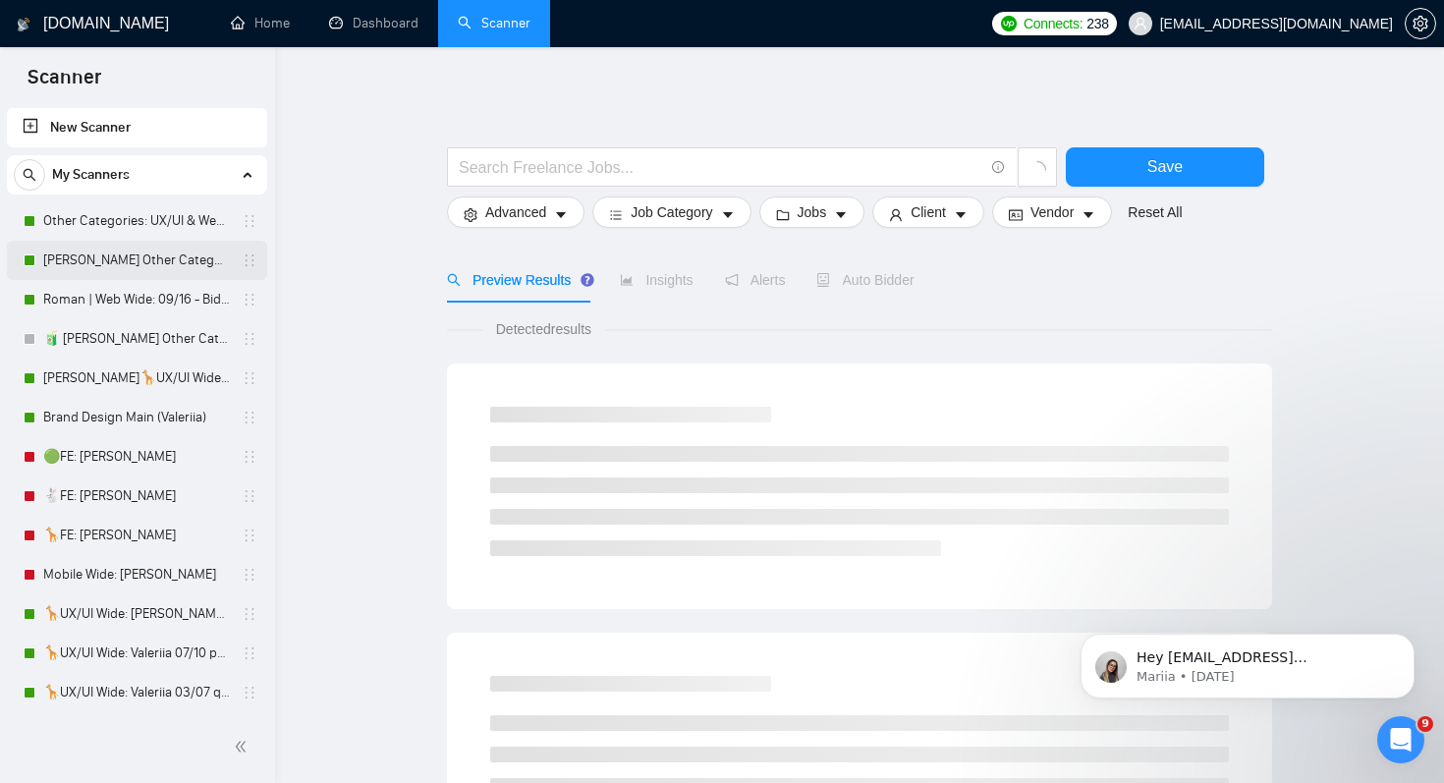
click at [131, 251] on link "[PERSON_NAME] Other Categories: UX/UI & Web design copy [PERSON_NAME]" at bounding box center [136, 260] width 187 height 39
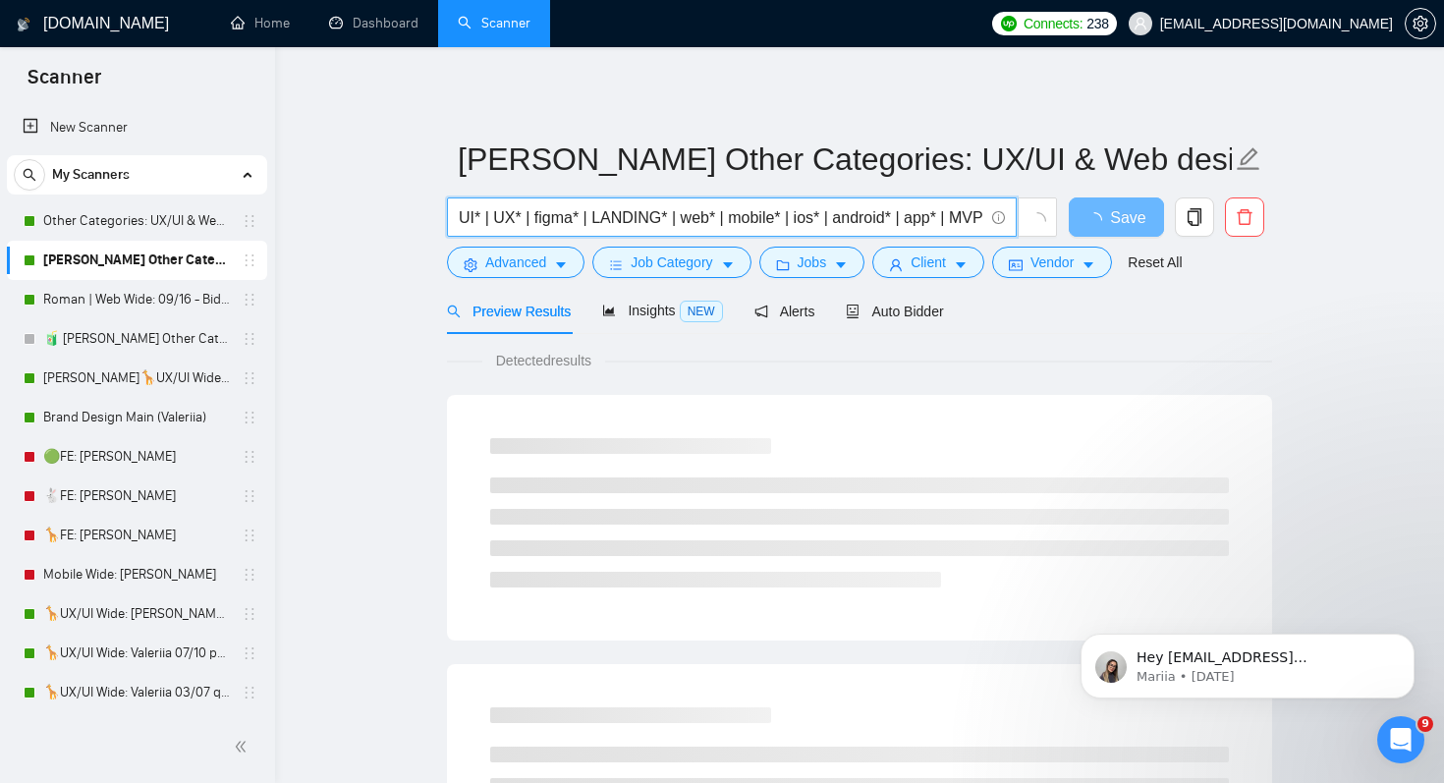
click at [597, 220] on input "UI* | UX* | figma* | LANDING* | web* | mobile* | ios* | android* | app* | MVP" at bounding box center [721, 217] width 524 height 25
click at [898, 219] on input "UI* | UX* | figma* | LANDING* | web* | mobile* | ios* | android* | app* | MVP" at bounding box center [721, 217] width 524 height 25
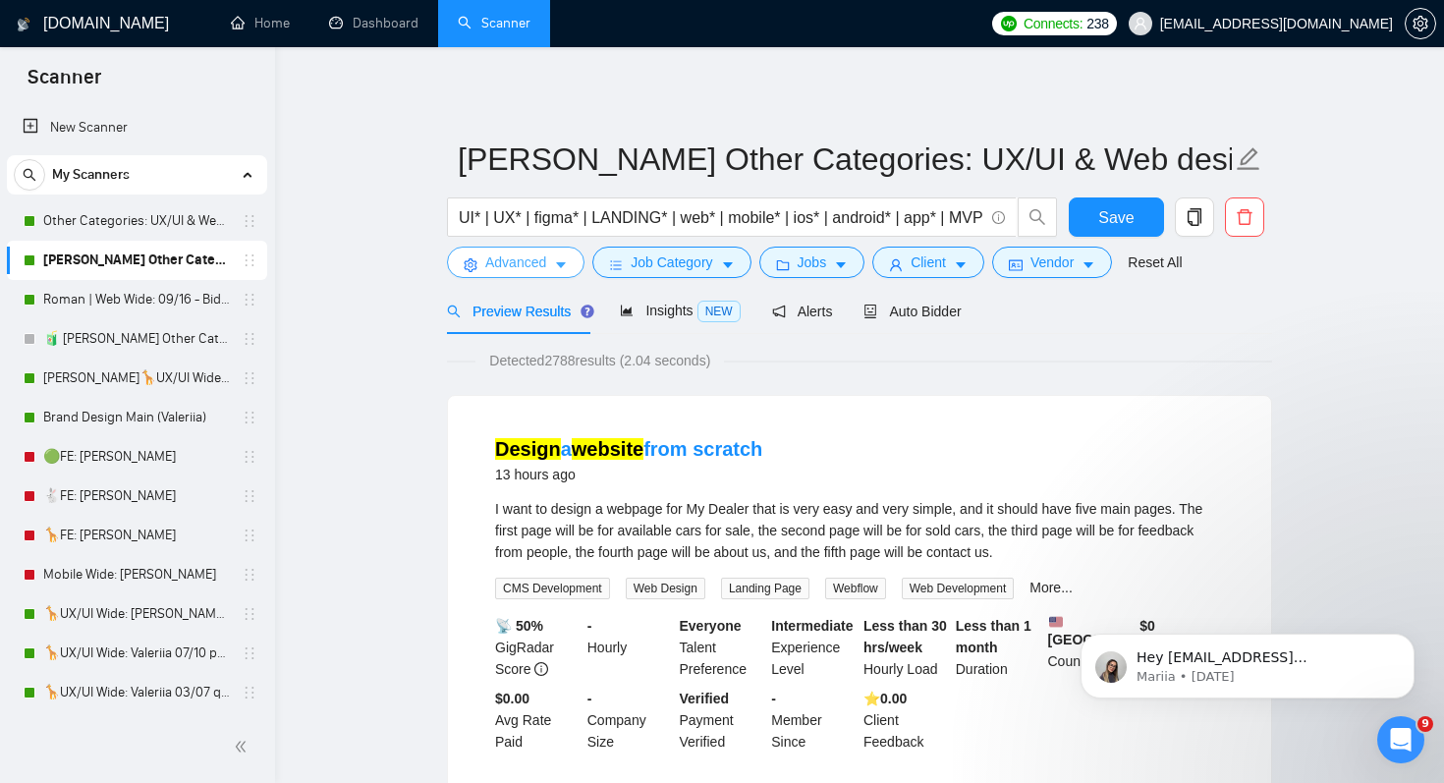
click at [530, 269] on span "Advanced" at bounding box center [515, 262] width 61 height 22
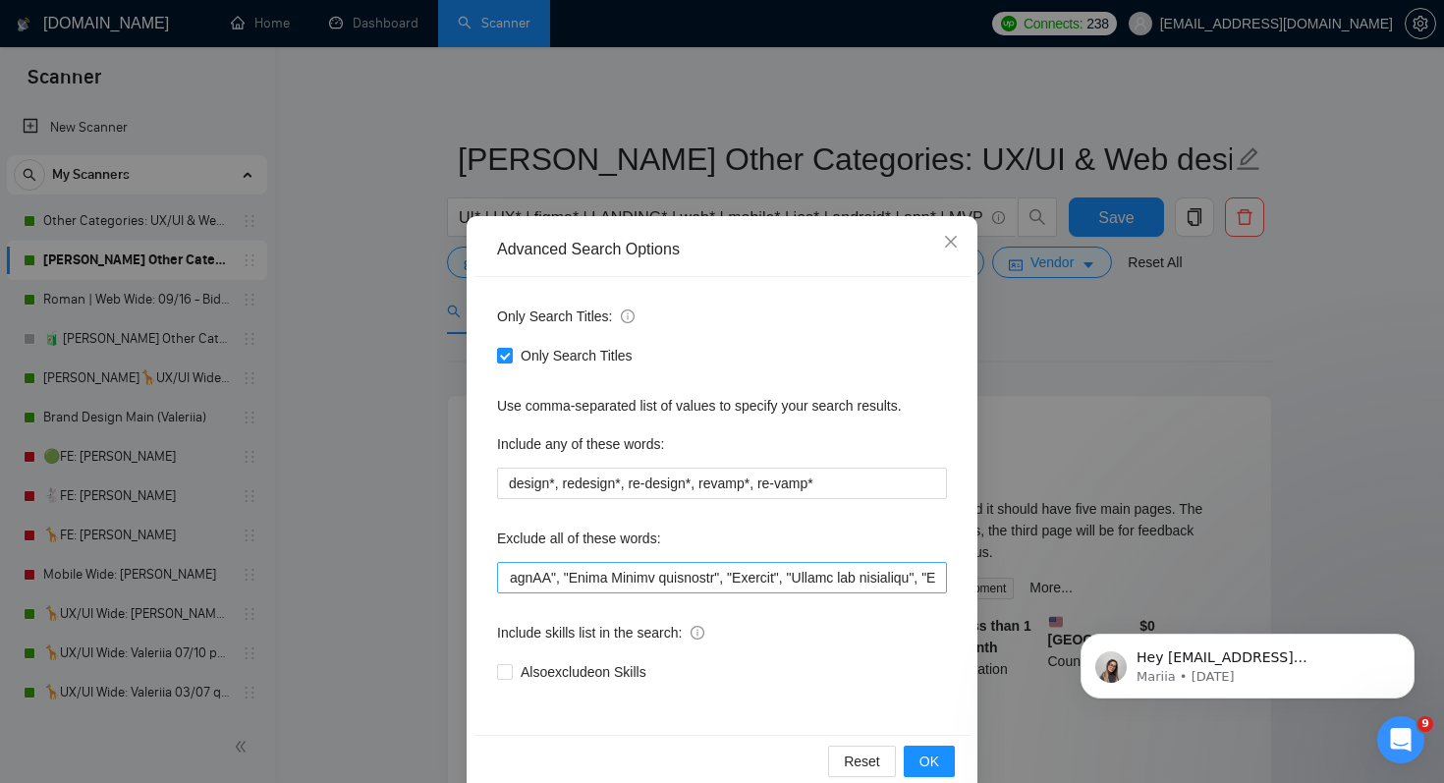
scroll to position [1, 0]
click at [744, 570] on input "text" at bounding box center [722, 576] width 450 height 31
click at [598, 573] on input "text" at bounding box center [722, 576] width 450 height 31
click at [684, 579] on input "text" at bounding box center [722, 576] width 450 height 31
click at [346, 477] on div "Advanced Search Options Only Search Titles: Only Search Titles Use comma-separa…" at bounding box center [722, 391] width 1444 height 783
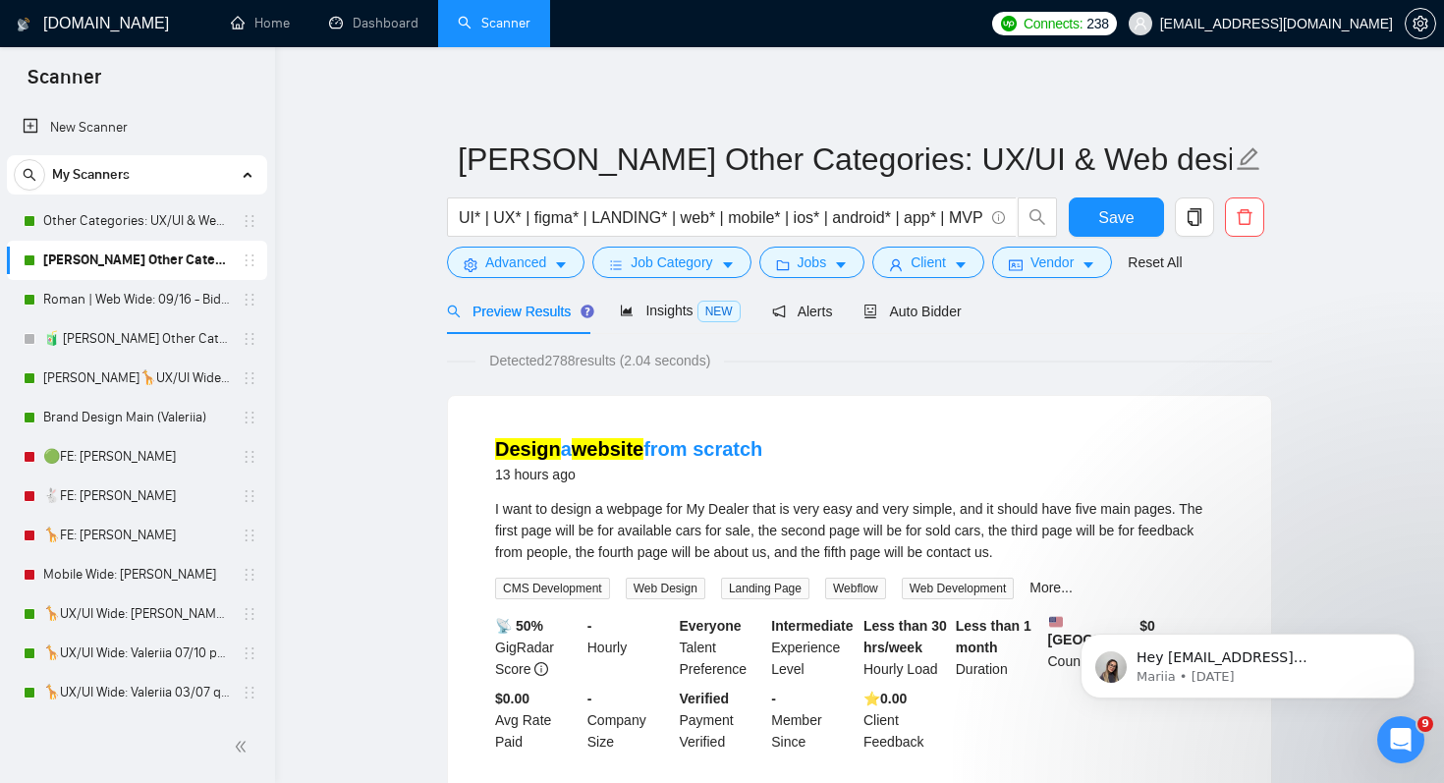
scroll to position [0, 0]
click at [171, 450] on link "🟢FE: [PERSON_NAME]" at bounding box center [136, 456] width 187 height 39
